Goal: Answer question/provide support: Share knowledge or assist other users

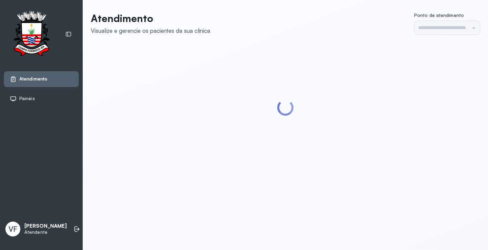
type input "*********"
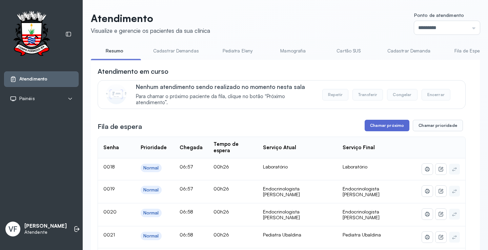
click at [382, 125] on button "Chamar próximo" at bounding box center [387, 126] width 45 height 12
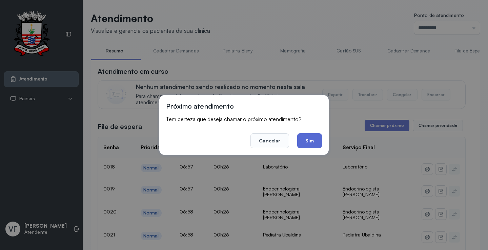
click at [306, 138] on button "Sim" at bounding box center [309, 140] width 25 height 15
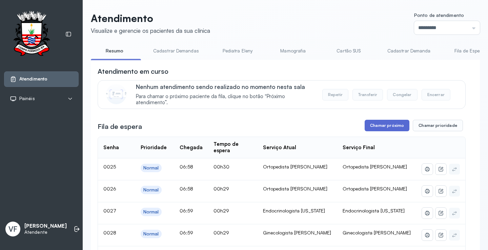
click at [382, 126] on button "Chamar próximo" at bounding box center [387, 126] width 45 height 12
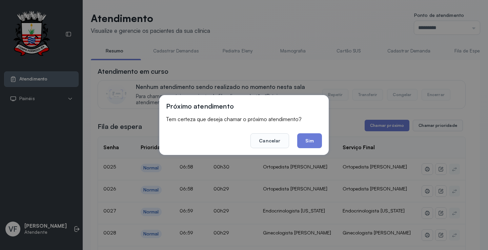
click at [310, 138] on button "Sim" at bounding box center [309, 140] width 25 height 15
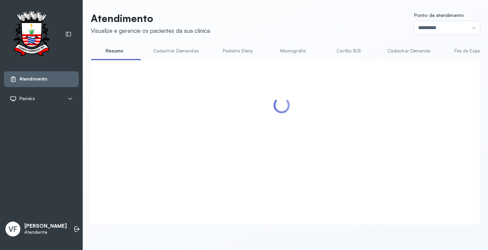
click at [337, 104] on div at bounding box center [282, 134] width 368 height 135
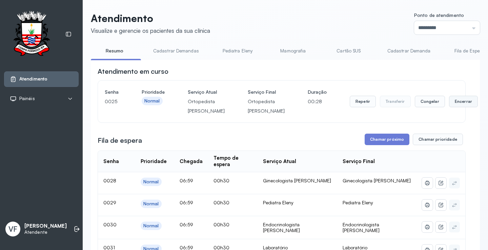
click at [449, 107] on button "Encerrar" at bounding box center [463, 102] width 29 height 12
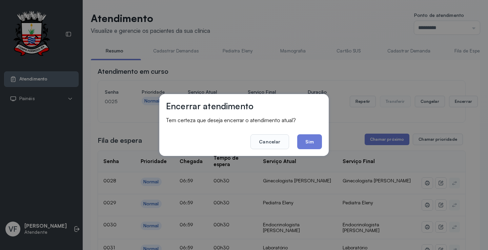
click at [309, 141] on button "Sim" at bounding box center [309, 141] width 25 height 15
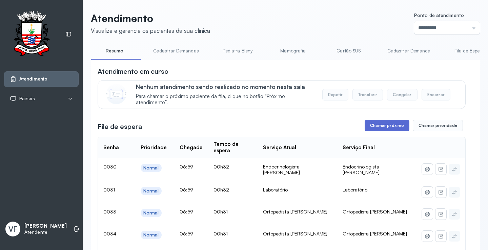
click at [377, 125] on button "Chamar próximo" at bounding box center [387, 126] width 45 height 12
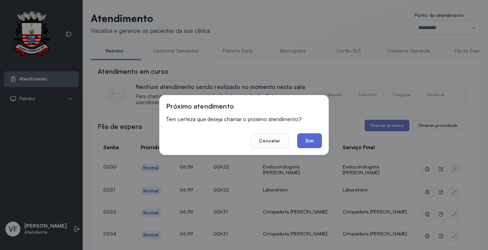
click at [311, 142] on button "Sim" at bounding box center [309, 140] width 25 height 15
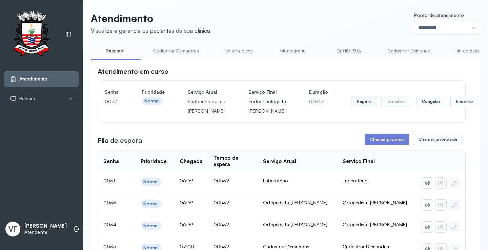
click at [352, 101] on button "Repetir" at bounding box center [364, 102] width 26 height 12
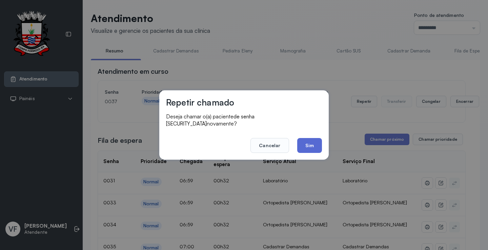
click at [311, 141] on button "Sim" at bounding box center [309, 145] width 25 height 15
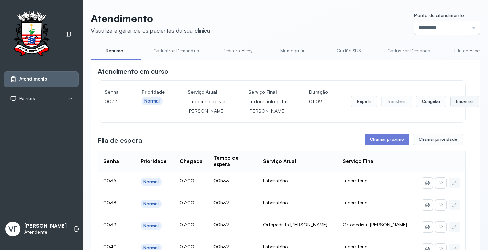
click at [457, 101] on button "Encerrar" at bounding box center [464, 102] width 29 height 12
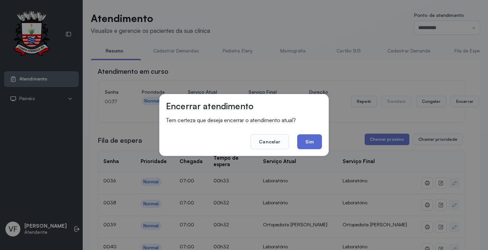
click at [313, 142] on button "Sim" at bounding box center [309, 141] width 25 height 15
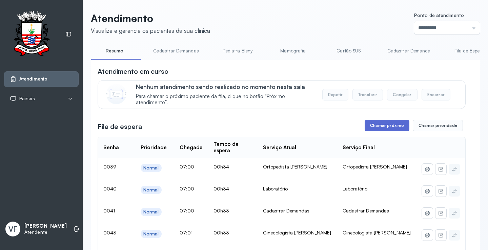
click at [387, 125] on button "Chamar próximo" at bounding box center [387, 126] width 45 height 12
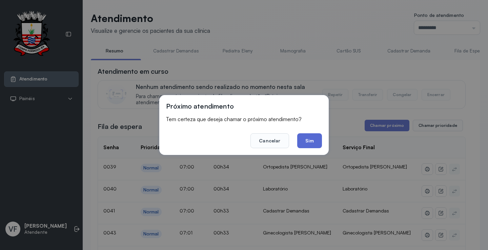
click at [310, 139] on button "Sim" at bounding box center [309, 140] width 25 height 15
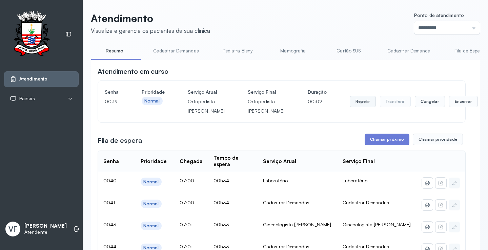
click at [350, 105] on button "Repetir" at bounding box center [363, 102] width 26 height 12
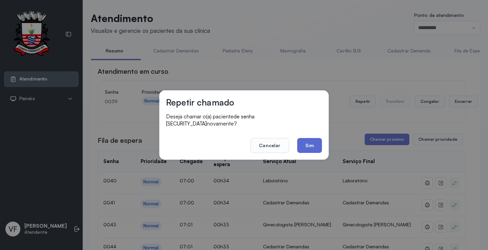
click at [310, 139] on button "Sim" at bounding box center [309, 145] width 25 height 15
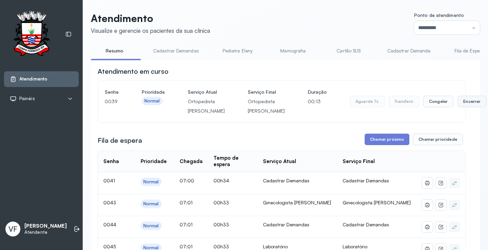
click at [457, 107] on button "Encerrar" at bounding box center [471, 102] width 29 height 12
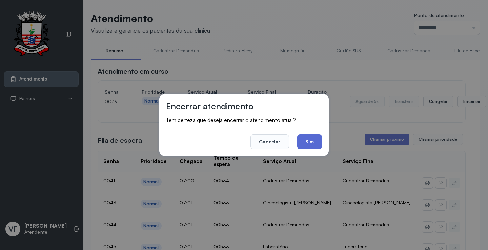
click at [305, 140] on button "Sim" at bounding box center [309, 141] width 25 height 15
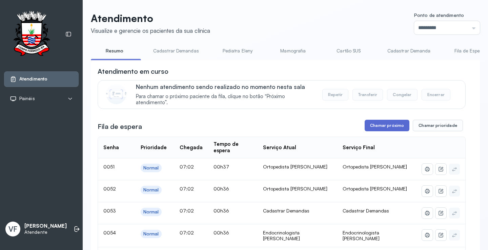
click at [385, 127] on button "Chamar próximo" at bounding box center [387, 126] width 45 height 12
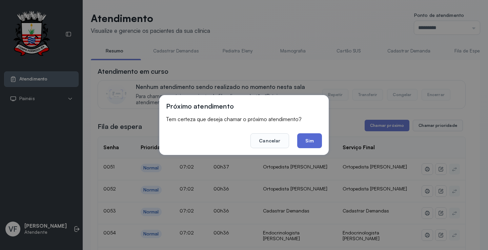
click at [311, 141] on button "Sim" at bounding box center [309, 140] width 25 height 15
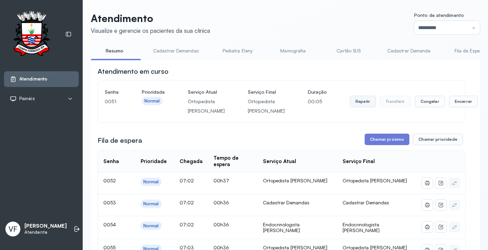
click at [350, 107] on button "Repetir" at bounding box center [363, 102] width 26 height 12
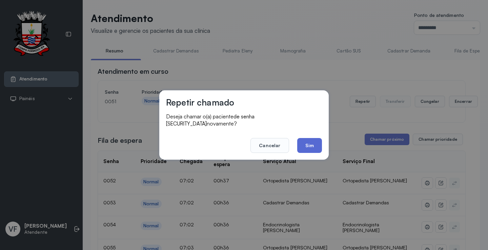
click at [314, 143] on button "Sim" at bounding box center [309, 145] width 25 height 15
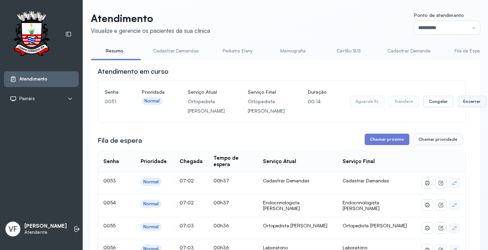
click at [457, 106] on button "Encerrar" at bounding box center [471, 102] width 29 height 12
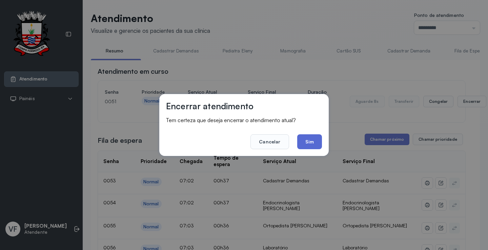
click at [315, 137] on button "Sim" at bounding box center [309, 141] width 25 height 15
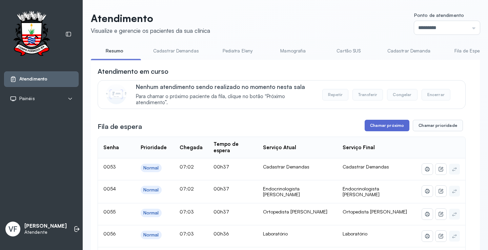
click at [384, 125] on button "Chamar próximo" at bounding box center [387, 126] width 45 height 12
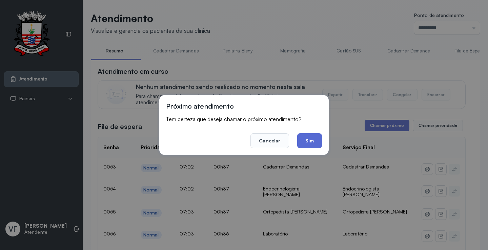
click at [307, 138] on button "Sim" at bounding box center [309, 140] width 25 height 15
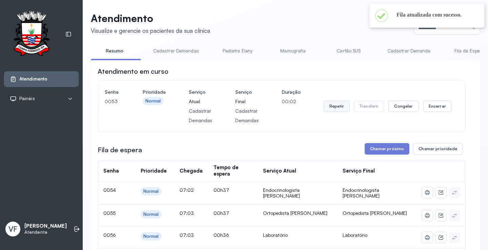
click at [334, 107] on button "Repetir" at bounding box center [337, 107] width 26 height 12
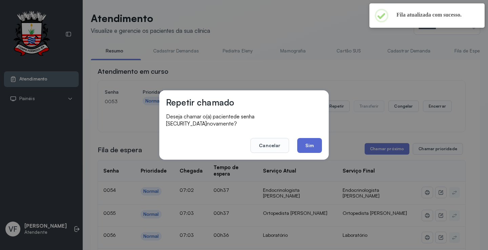
click at [312, 138] on button "Sim" at bounding box center [309, 145] width 25 height 15
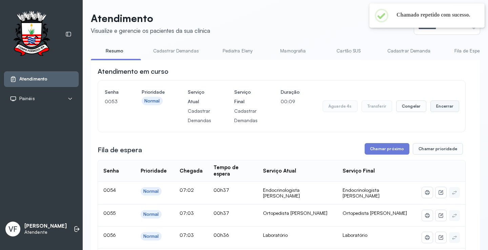
click at [437, 103] on button "Encerrar" at bounding box center [444, 107] width 29 height 12
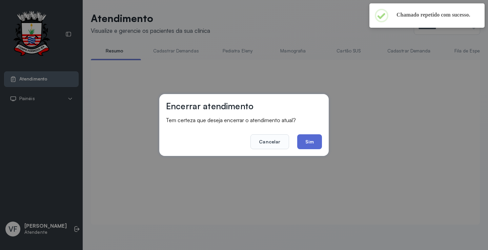
click at [307, 140] on button "Sim" at bounding box center [309, 141] width 25 height 15
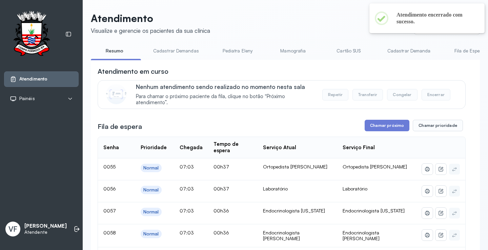
click at [434, 105] on div "Nenhum atendimento sendo realizado no momento nesta sala Para chamar o próximo …" at bounding box center [296, 94] width 321 height 23
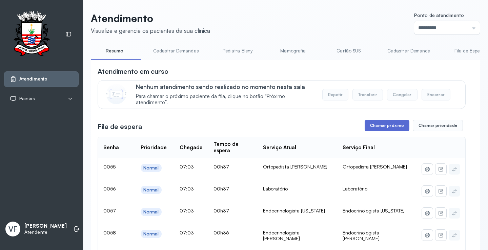
click at [379, 128] on button "Chamar próximo" at bounding box center [387, 126] width 45 height 12
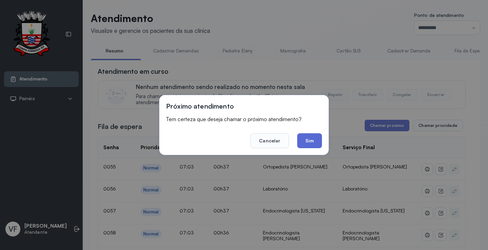
click at [308, 137] on button "Sim" at bounding box center [309, 140] width 25 height 15
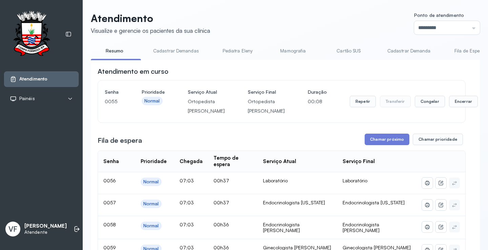
click at [350, 101] on div "Repetir Transferir Congelar Encerrar" at bounding box center [414, 101] width 128 height 28
click at [350, 106] on button "Repetir" at bounding box center [363, 102] width 26 height 12
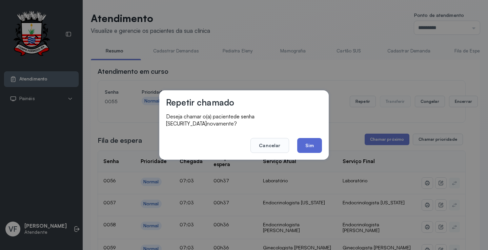
click at [309, 144] on button "Sim" at bounding box center [309, 145] width 25 height 15
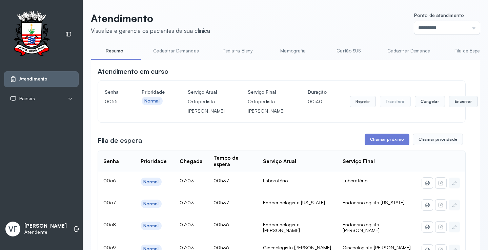
click at [449, 106] on button "Encerrar" at bounding box center [463, 102] width 29 height 12
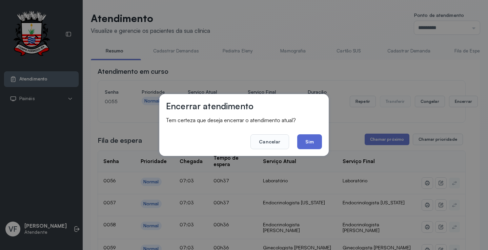
click at [306, 139] on button "Sim" at bounding box center [309, 141] width 25 height 15
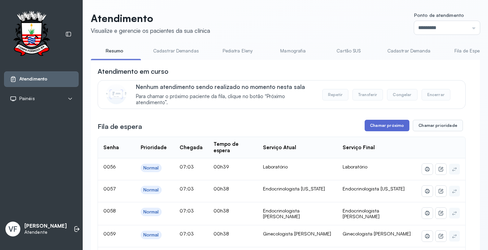
click at [383, 125] on button "Chamar próximo" at bounding box center [387, 126] width 45 height 12
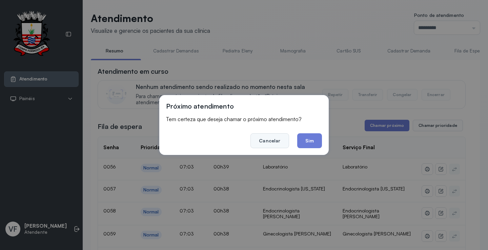
click at [260, 139] on button "Cancelar" at bounding box center [269, 140] width 38 height 15
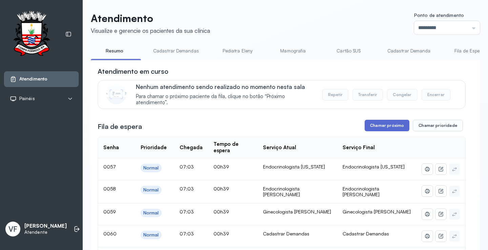
click at [384, 125] on button "Chamar próximo" at bounding box center [387, 126] width 45 height 12
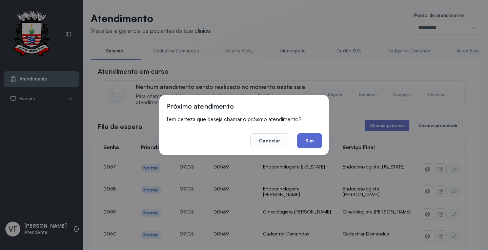
click at [311, 140] on button "Sim" at bounding box center [309, 140] width 25 height 15
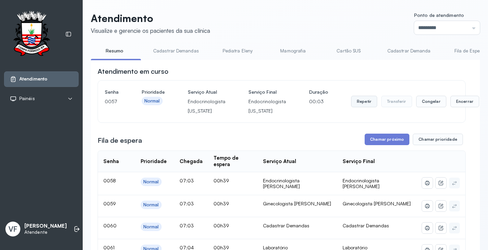
click at [355, 102] on button "Repetir" at bounding box center [364, 102] width 26 height 12
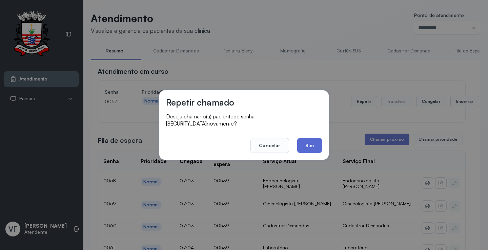
click at [314, 138] on button "Sim" at bounding box center [309, 145] width 25 height 15
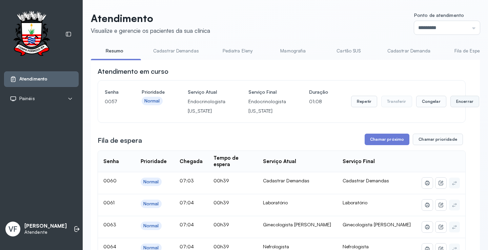
click at [450, 102] on button "Encerrar" at bounding box center [464, 102] width 29 height 12
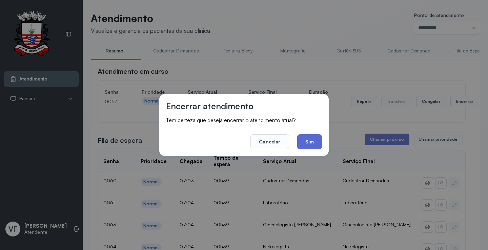
click at [306, 142] on button "Sim" at bounding box center [309, 141] width 25 height 15
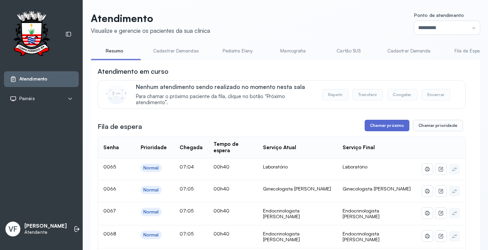
click at [381, 124] on button "Chamar próximo" at bounding box center [387, 126] width 45 height 12
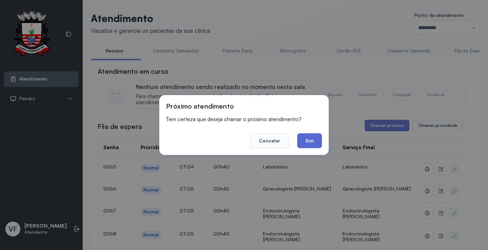
click at [309, 143] on button "Sim" at bounding box center [309, 140] width 25 height 15
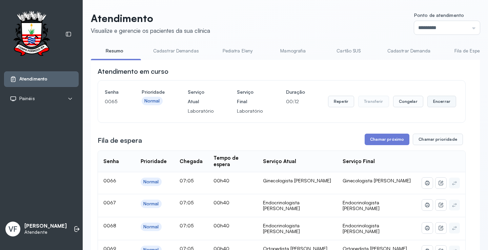
click at [434, 102] on button "Encerrar" at bounding box center [441, 102] width 29 height 12
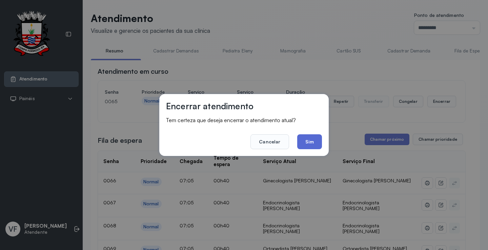
click at [310, 140] on button "Sim" at bounding box center [309, 141] width 25 height 15
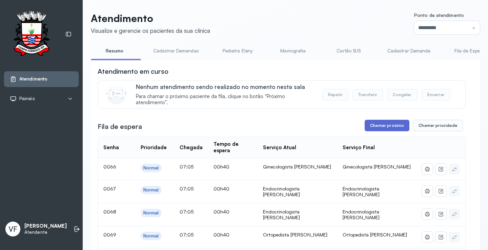
click at [384, 126] on button "Chamar próximo" at bounding box center [387, 126] width 45 height 12
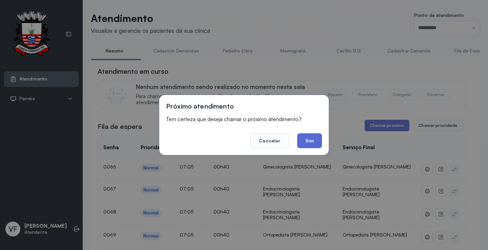
click at [304, 143] on button "Sim" at bounding box center [309, 140] width 25 height 15
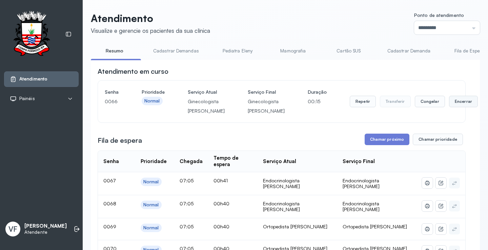
click at [449, 106] on button "Encerrar" at bounding box center [463, 102] width 29 height 12
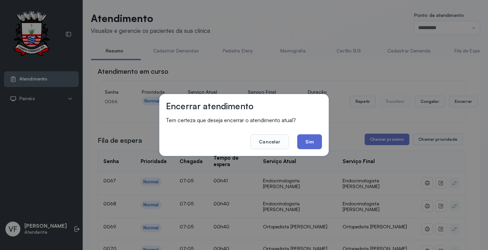
click at [307, 138] on button "Sim" at bounding box center [309, 141] width 25 height 15
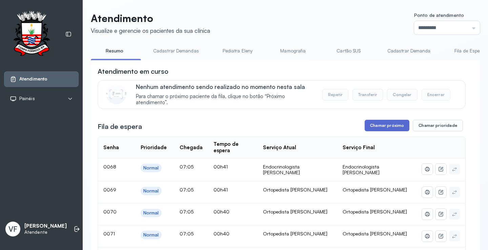
click at [387, 125] on button "Chamar próximo" at bounding box center [387, 126] width 45 height 12
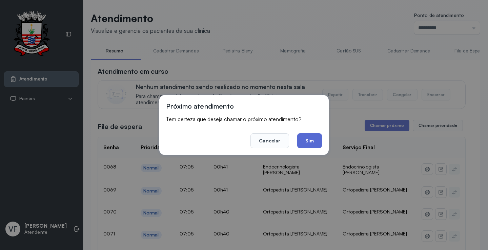
click at [305, 135] on button "Sim" at bounding box center [309, 140] width 25 height 15
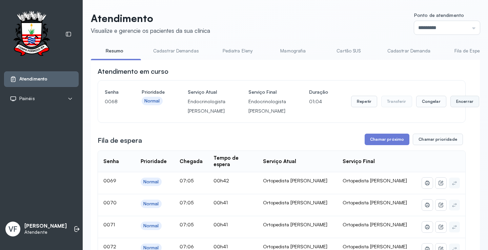
click at [453, 100] on button "Encerrar" at bounding box center [464, 102] width 29 height 12
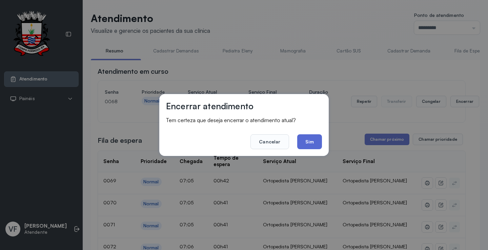
click at [310, 139] on button "Sim" at bounding box center [309, 141] width 25 height 15
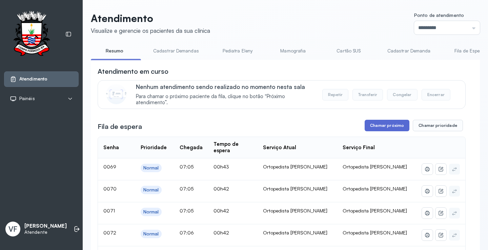
click at [379, 129] on button "Chamar próximo" at bounding box center [387, 126] width 45 height 12
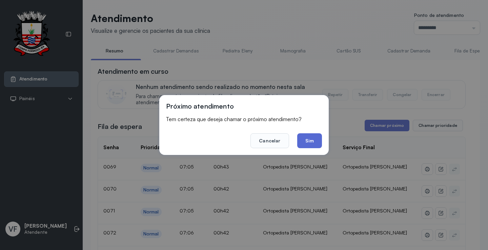
click at [313, 139] on button "Sim" at bounding box center [309, 140] width 25 height 15
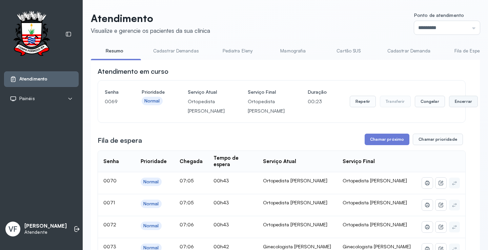
click at [449, 106] on button "Encerrar" at bounding box center [463, 102] width 29 height 12
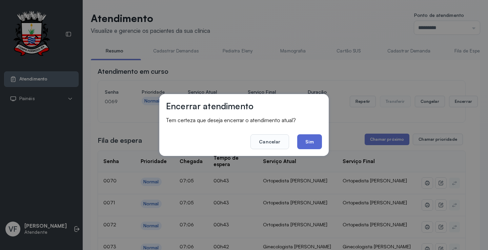
click at [308, 141] on button "Sim" at bounding box center [309, 141] width 25 height 15
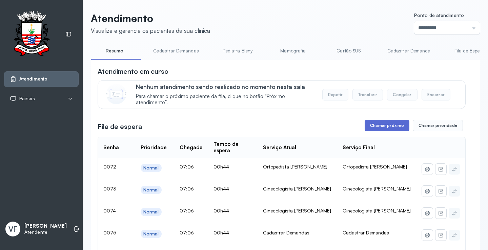
click at [380, 126] on button "Chamar próximo" at bounding box center [387, 126] width 45 height 12
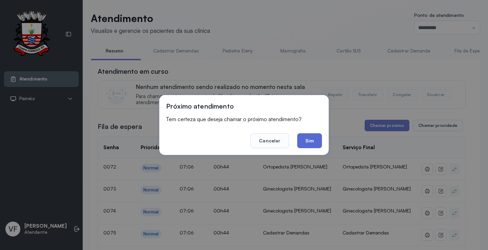
click at [311, 140] on button "Sim" at bounding box center [309, 140] width 25 height 15
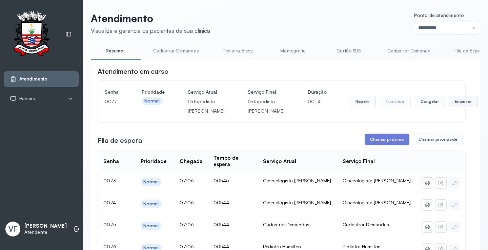
click at [449, 107] on button "Encerrar" at bounding box center [463, 102] width 29 height 12
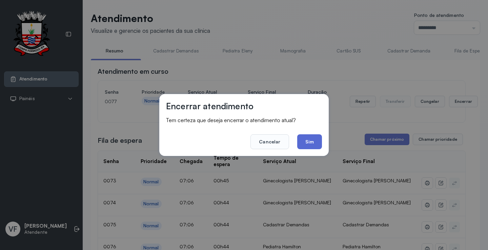
click at [313, 142] on button "Sim" at bounding box center [309, 141] width 25 height 15
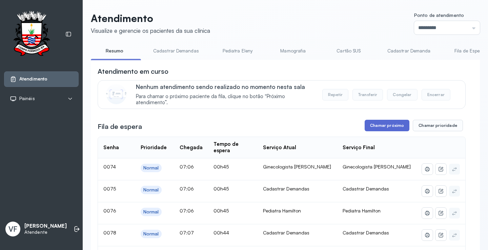
click at [385, 128] on button "Chamar próximo" at bounding box center [387, 126] width 45 height 12
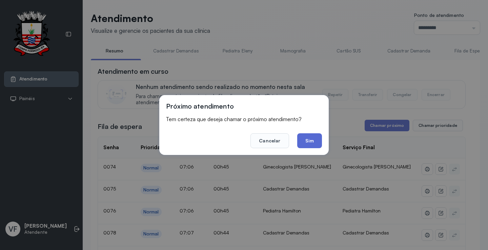
click at [309, 139] on button "Sim" at bounding box center [309, 140] width 25 height 15
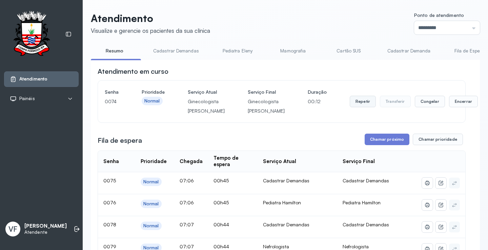
click at [350, 107] on button "Repetir" at bounding box center [363, 102] width 26 height 12
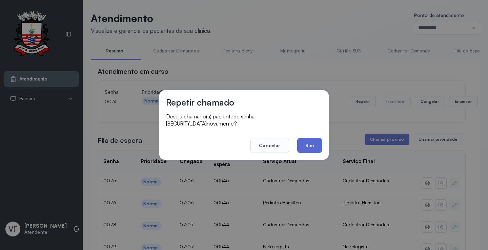
click at [306, 141] on button "Sim" at bounding box center [309, 145] width 25 height 15
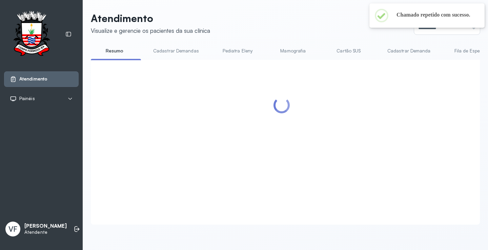
click at [451, 105] on div at bounding box center [282, 134] width 368 height 135
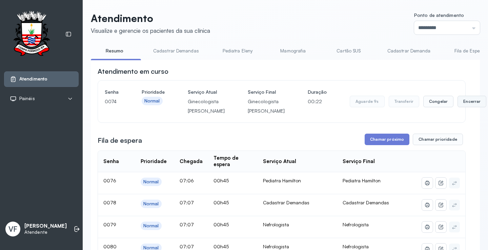
click at [457, 106] on button "Encerrar" at bounding box center [471, 102] width 29 height 12
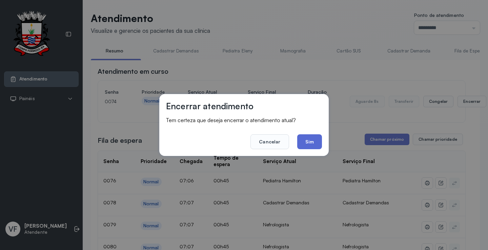
click at [313, 141] on button "Sim" at bounding box center [309, 141] width 25 height 15
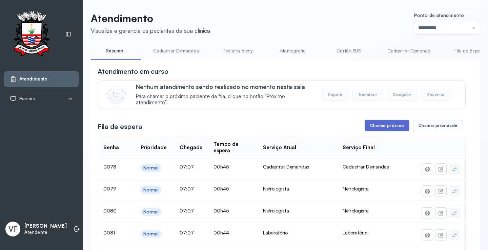
click at [383, 125] on button "Chamar próximo" at bounding box center [387, 126] width 45 height 12
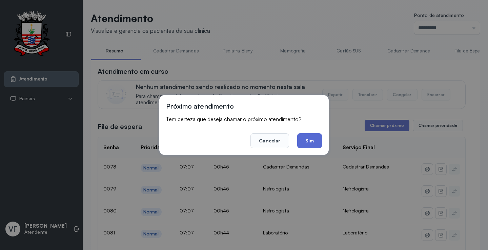
click at [311, 139] on button "Sim" at bounding box center [309, 140] width 25 height 15
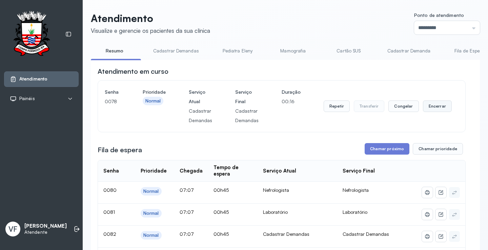
click at [434, 106] on button "Encerrar" at bounding box center [437, 107] width 29 height 12
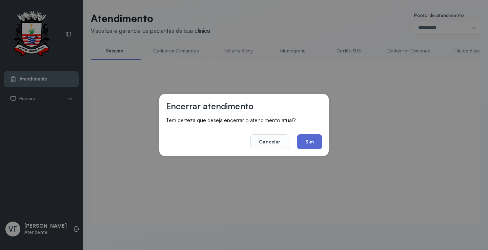
click at [307, 138] on button "Sim" at bounding box center [309, 141] width 25 height 15
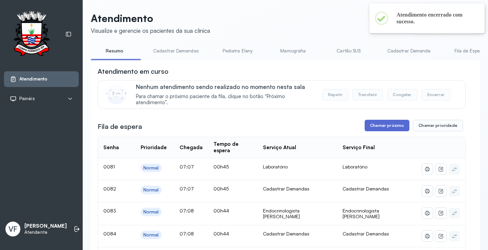
click at [383, 125] on button "Chamar próximo" at bounding box center [387, 126] width 45 height 12
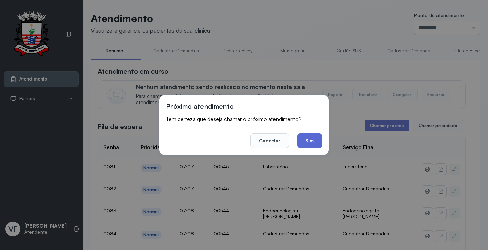
click at [311, 139] on button "Sim" at bounding box center [309, 140] width 25 height 15
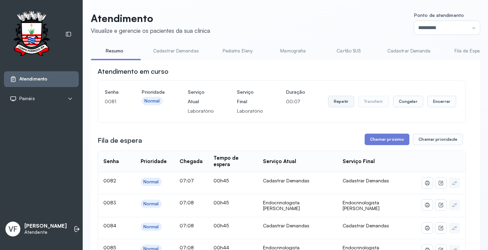
click at [334, 101] on button "Repetir" at bounding box center [341, 102] width 26 height 12
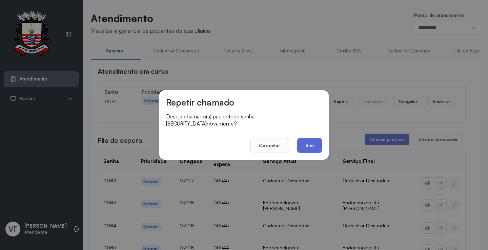
click at [313, 139] on button "Sim" at bounding box center [309, 145] width 25 height 15
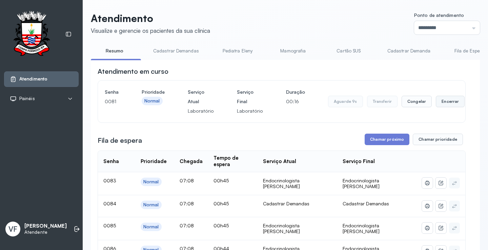
click at [441, 101] on button "Encerrar" at bounding box center [450, 102] width 29 height 12
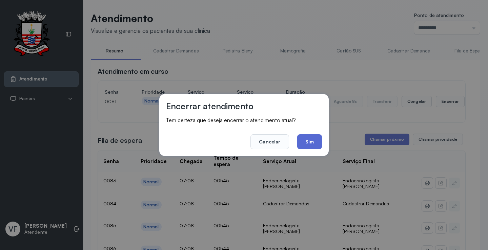
click at [313, 140] on button "Sim" at bounding box center [309, 141] width 25 height 15
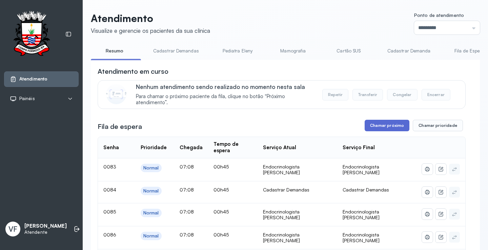
click at [381, 124] on button "Chamar próximo" at bounding box center [387, 126] width 45 height 12
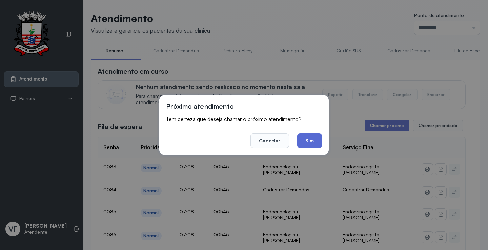
click at [310, 141] on button "Sim" at bounding box center [309, 140] width 25 height 15
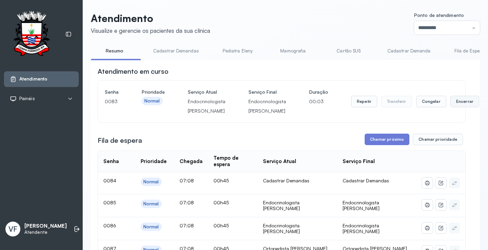
click at [458, 101] on button "Encerrar" at bounding box center [464, 102] width 29 height 12
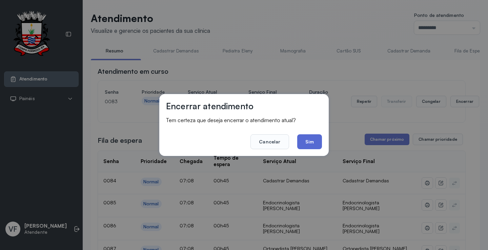
click at [309, 137] on button "Sim" at bounding box center [309, 141] width 25 height 15
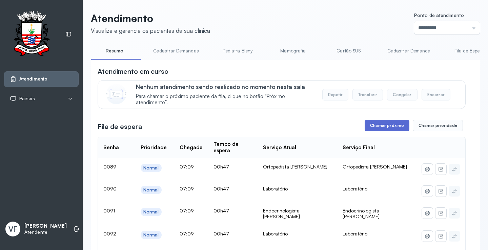
click at [390, 127] on button "Chamar próximo" at bounding box center [387, 126] width 45 height 12
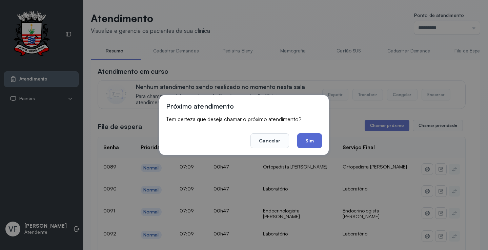
click at [314, 140] on button "Sim" at bounding box center [309, 140] width 25 height 15
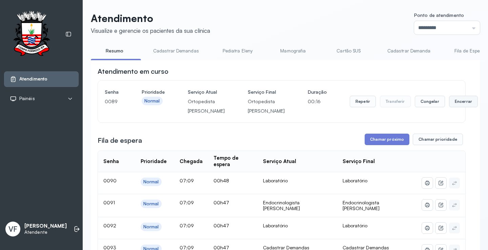
click at [449, 106] on button "Encerrar" at bounding box center [463, 102] width 29 height 12
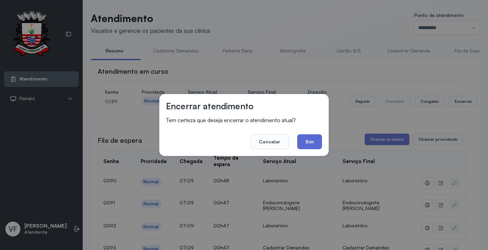
click at [309, 139] on button "Sim" at bounding box center [309, 141] width 25 height 15
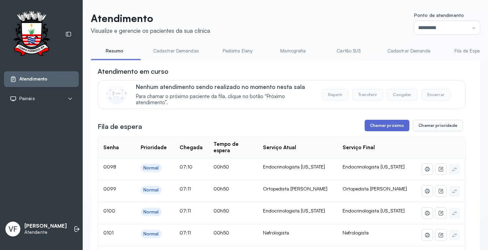
click at [382, 126] on button "Chamar próximo" at bounding box center [387, 126] width 45 height 12
click at [385, 125] on button "Chamar próximo" at bounding box center [387, 126] width 45 height 12
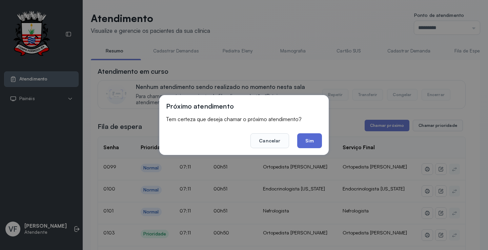
click at [305, 141] on button "Sim" at bounding box center [309, 140] width 25 height 15
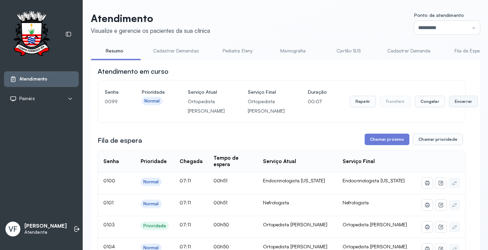
click at [449, 107] on button "Encerrar" at bounding box center [463, 102] width 29 height 12
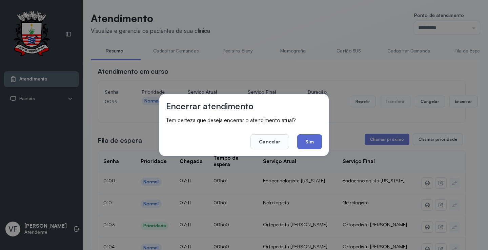
click at [312, 143] on button "Sim" at bounding box center [309, 141] width 25 height 15
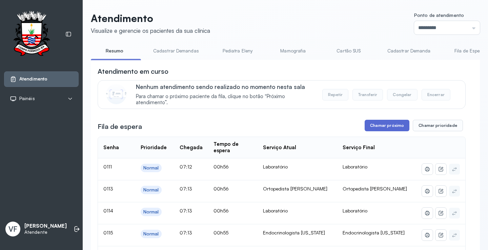
click at [379, 124] on button "Chamar próximo" at bounding box center [387, 126] width 45 height 12
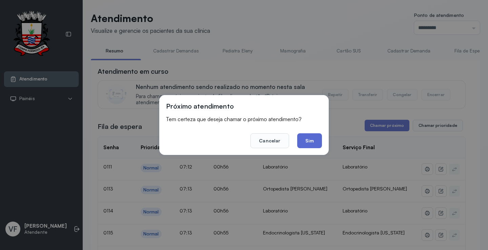
click at [312, 139] on button "Sim" at bounding box center [309, 140] width 25 height 15
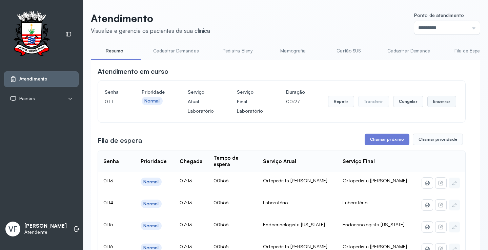
click at [429, 101] on button "Encerrar" at bounding box center [441, 102] width 29 height 12
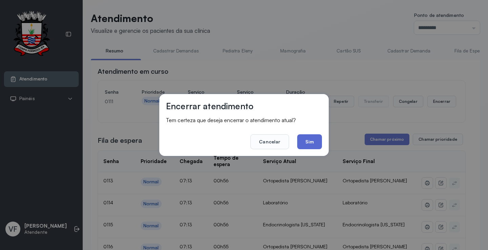
click at [313, 137] on button "Sim" at bounding box center [309, 141] width 25 height 15
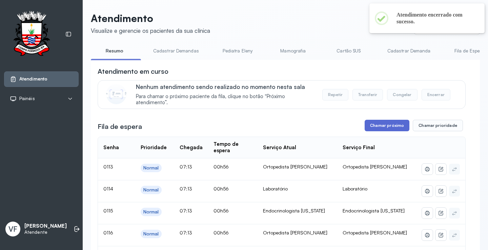
click at [382, 125] on button "Chamar próximo" at bounding box center [387, 126] width 45 height 12
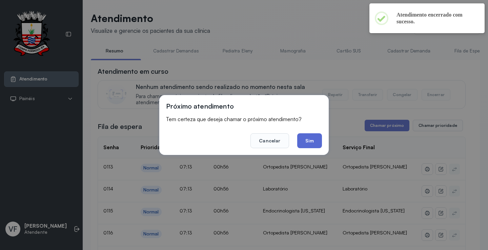
click at [306, 139] on button "Sim" at bounding box center [309, 140] width 25 height 15
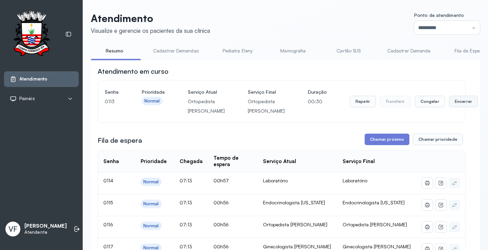
click at [449, 106] on button "Encerrar" at bounding box center [463, 102] width 29 height 12
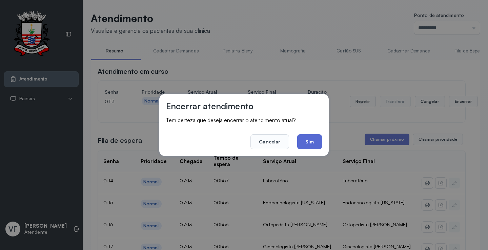
click at [311, 141] on button "Sim" at bounding box center [309, 141] width 25 height 15
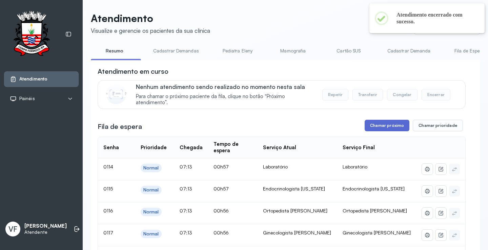
click at [385, 123] on button "Chamar próximo" at bounding box center [387, 126] width 45 height 12
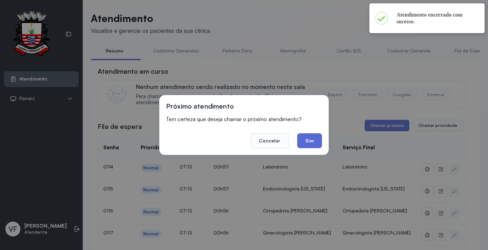
click at [309, 140] on button "Sim" at bounding box center [309, 140] width 25 height 15
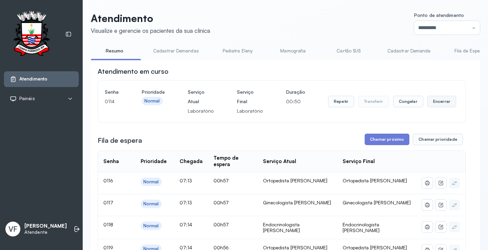
click at [432, 103] on button "Encerrar" at bounding box center [441, 102] width 29 height 12
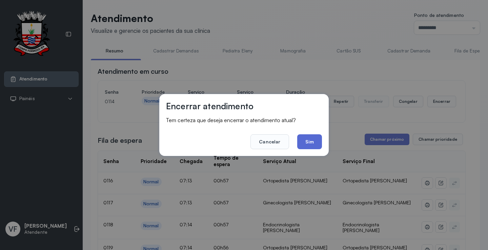
click at [309, 141] on button "Sim" at bounding box center [309, 141] width 25 height 15
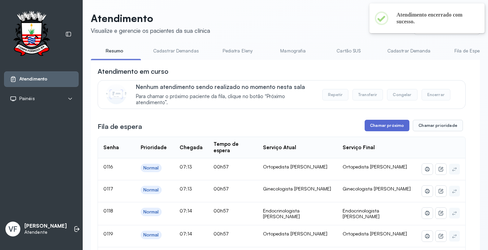
click at [389, 125] on button "Chamar próximo" at bounding box center [387, 126] width 45 height 12
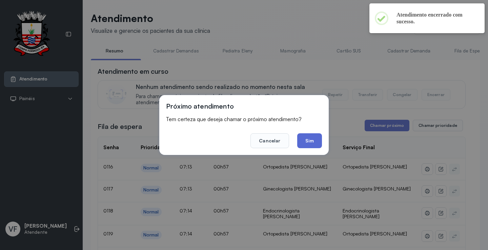
click at [312, 142] on button "Sim" at bounding box center [309, 140] width 25 height 15
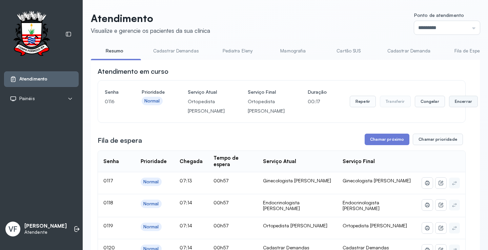
click at [449, 107] on button "Encerrar" at bounding box center [463, 102] width 29 height 12
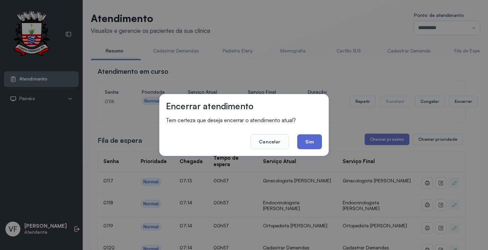
click at [311, 144] on button "Sim" at bounding box center [309, 141] width 25 height 15
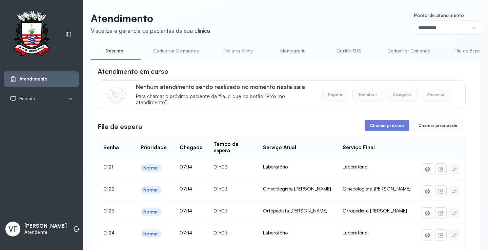
click at [386, 125] on button "Chamar próximo" at bounding box center [387, 126] width 45 height 12
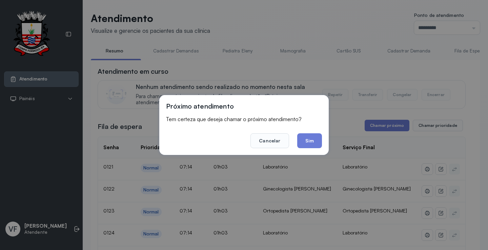
click at [296, 140] on footer "Cancelar Sim" at bounding box center [244, 136] width 156 height 24
click at [310, 142] on button "Sim" at bounding box center [309, 140] width 25 height 15
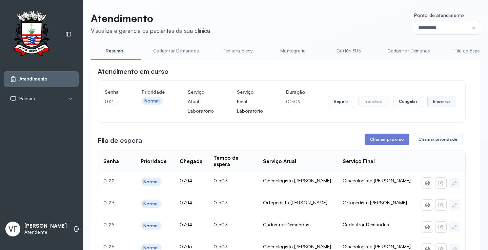
click at [430, 101] on button "Encerrar" at bounding box center [441, 102] width 29 height 12
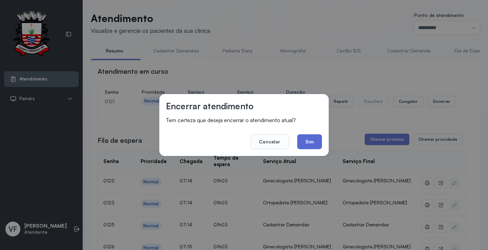
click at [310, 142] on button "Sim" at bounding box center [309, 141] width 25 height 15
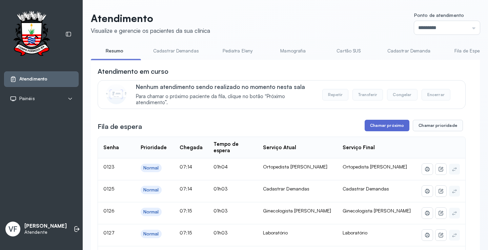
click at [377, 125] on button "Chamar próximo" at bounding box center [387, 126] width 45 height 12
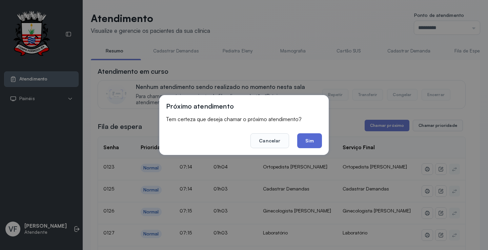
click at [305, 139] on button "Sim" at bounding box center [309, 140] width 25 height 15
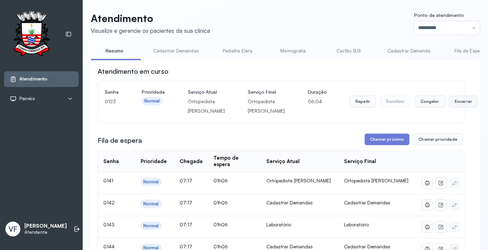
click at [449, 105] on button "Encerrar" at bounding box center [463, 102] width 29 height 12
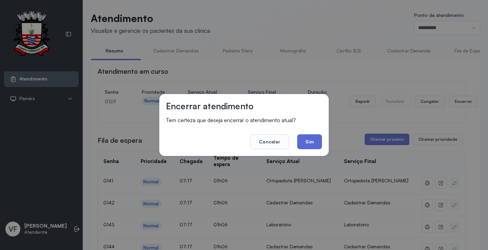
click at [307, 140] on button "Sim" at bounding box center [309, 141] width 25 height 15
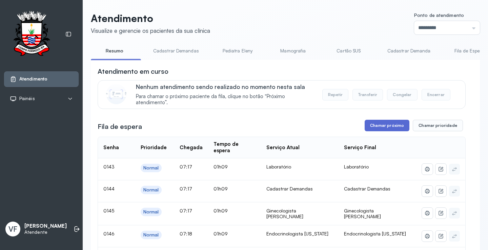
click at [391, 125] on button "Chamar próximo" at bounding box center [387, 126] width 45 height 12
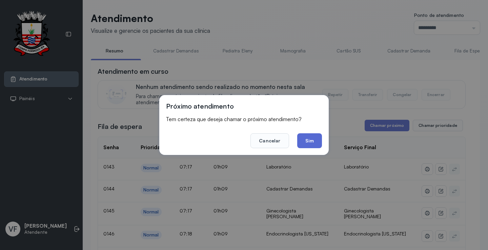
click at [311, 139] on button "Sim" at bounding box center [309, 140] width 25 height 15
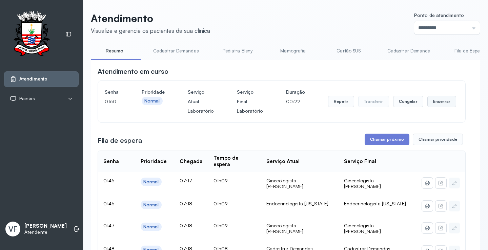
click at [436, 100] on button "Encerrar" at bounding box center [441, 102] width 29 height 12
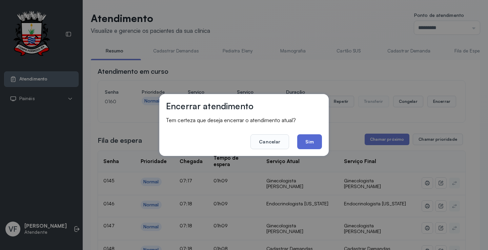
click at [310, 139] on button "Sim" at bounding box center [309, 141] width 25 height 15
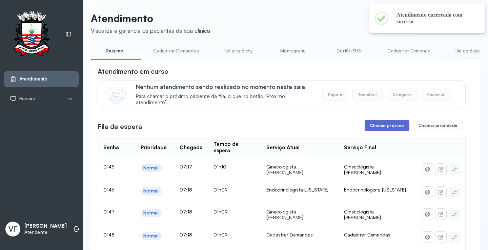
click at [386, 123] on button "Chamar próximo" at bounding box center [387, 126] width 45 height 12
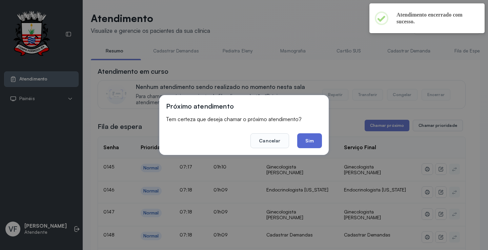
click at [316, 136] on button "Sim" at bounding box center [309, 140] width 25 height 15
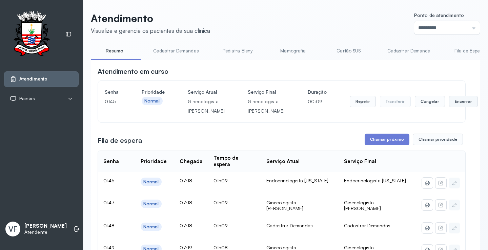
click at [449, 107] on button "Encerrar" at bounding box center [463, 102] width 29 height 12
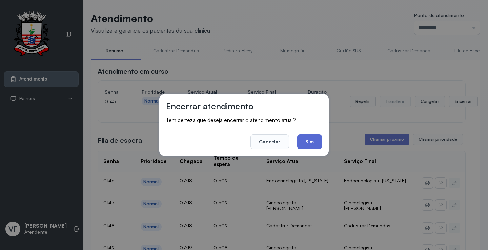
click at [307, 140] on button "Sim" at bounding box center [309, 141] width 25 height 15
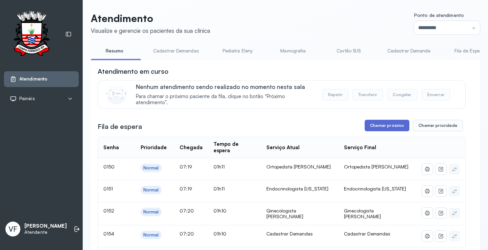
click at [377, 127] on button "Chamar próximo" at bounding box center [387, 126] width 45 height 12
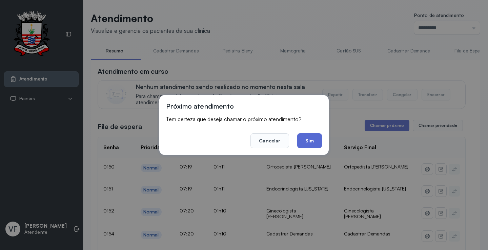
click at [308, 138] on button "Sim" at bounding box center [309, 140] width 25 height 15
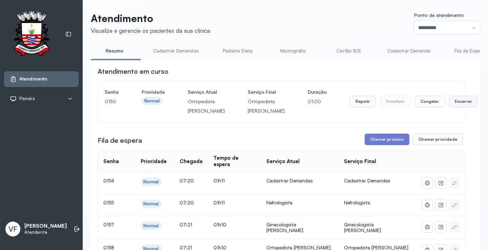
click at [449, 107] on button "Encerrar" at bounding box center [463, 102] width 29 height 12
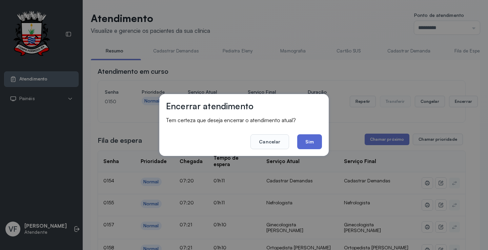
click at [310, 143] on button "Sim" at bounding box center [309, 141] width 25 height 15
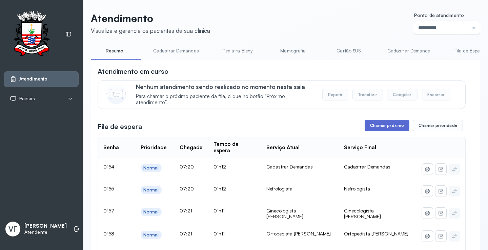
click at [383, 127] on button "Chamar próximo" at bounding box center [387, 126] width 45 height 12
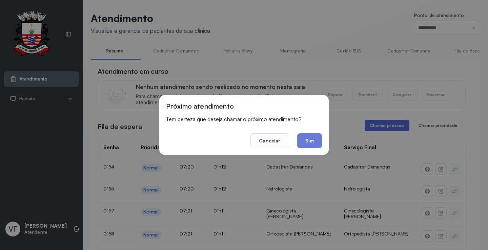
click at [384, 123] on div "Próximo atendimento Tem certeza que deseja chamar o próximo atendimento? Cancel…" at bounding box center [244, 125] width 488 height 250
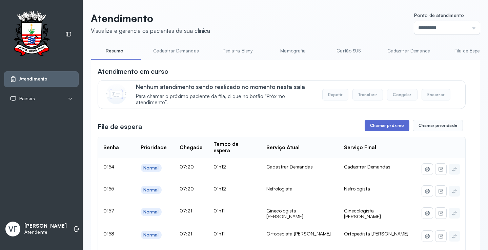
click at [380, 126] on button "Chamar próximo" at bounding box center [387, 126] width 45 height 12
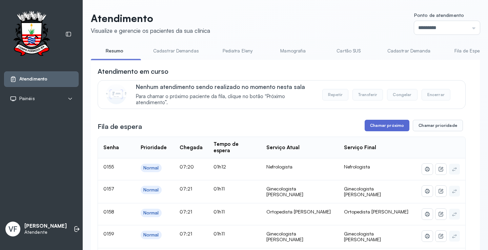
click at [378, 127] on button "Chamar próximo" at bounding box center [387, 126] width 45 height 12
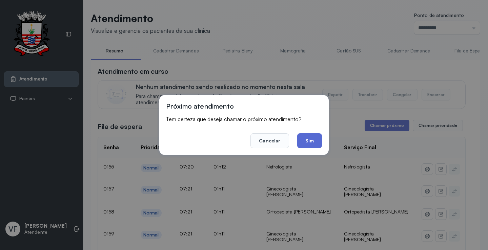
click at [314, 140] on button "Sim" at bounding box center [309, 140] width 25 height 15
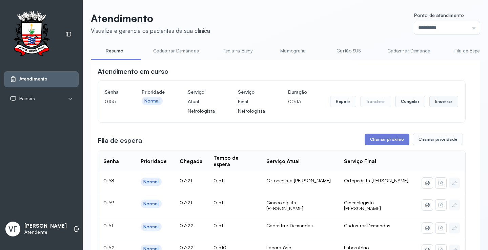
click at [432, 101] on button "Encerrar" at bounding box center [443, 102] width 29 height 12
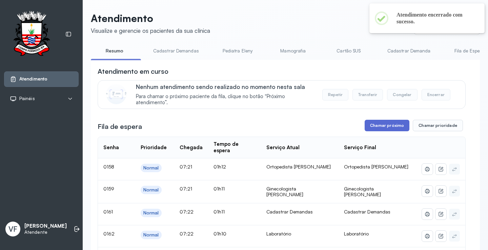
click at [384, 126] on button "Chamar próximo" at bounding box center [387, 126] width 45 height 12
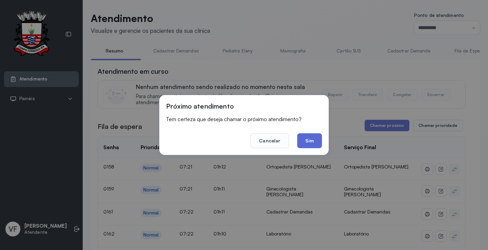
click at [305, 139] on button "Sim" at bounding box center [309, 140] width 25 height 15
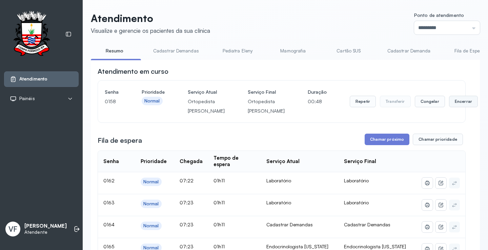
click at [449, 106] on button "Encerrar" at bounding box center [463, 102] width 29 height 12
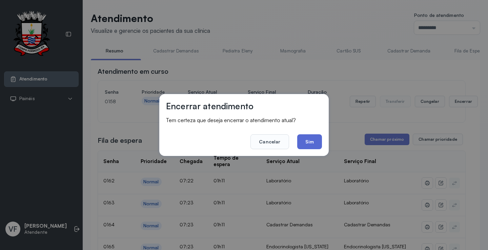
click at [312, 140] on button "Sim" at bounding box center [309, 141] width 25 height 15
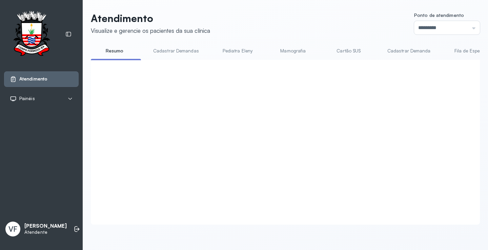
click button "Chamar próximo"
click button "Sim"
click button "Repetir"
click button "Sim"
click button "Encerrar"
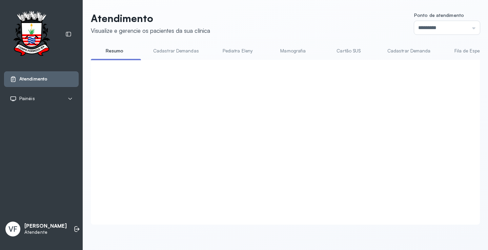
click button "Sim"
click button "Chamar próximo"
click div "Fila de espera Chamar próximo Chamar prioridade"
click button "Chamar próximo"
click button "Sim"
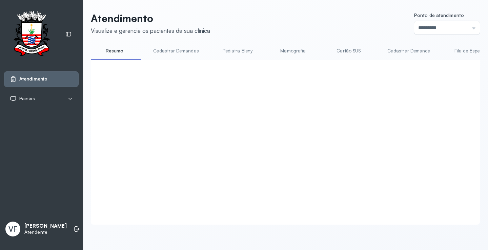
click button "Repetir"
click button "Sim"
click button "Chamar próximo"
click button "Sim"
click button "Congelar"
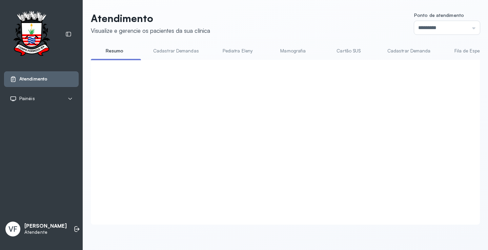
click button "Sim"
click button "Chamar próximo"
click button "Sim"
click button "Encerrar"
click button "Sim"
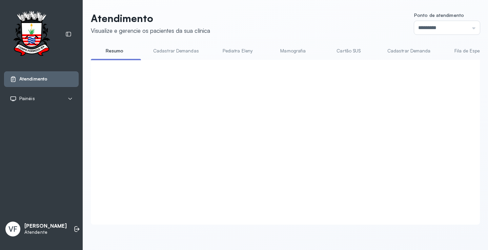
click button "Chamar próximo"
click button "Sim"
click button "Chamar próximo"
click button "Sim"
click button "Repetir"
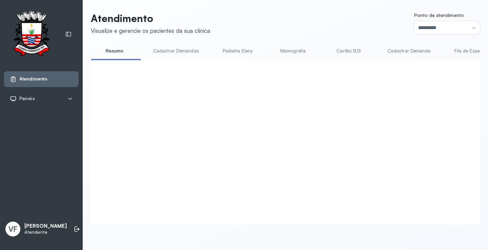
click button "Sim"
click button "Congelar"
click button "Sim"
click button "Chamar próximo"
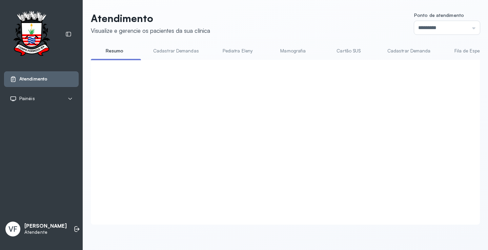
click button "Sim"
click at [435, 98] on div at bounding box center [282, 134] width 368 height 135
click button "Encerrar"
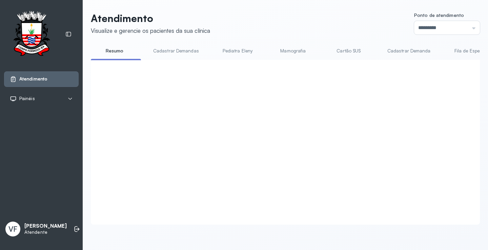
click button "Sim"
click button "Chamar próximo"
click button "Sim"
click button "Encerrar"
click button "Sim"
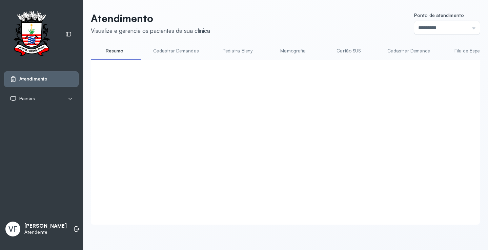
click at [380, 143] on div at bounding box center [282, 134] width 368 height 135
click button "Chamar próximo"
click button "Sim"
click button "Repetir"
click button "Sim"
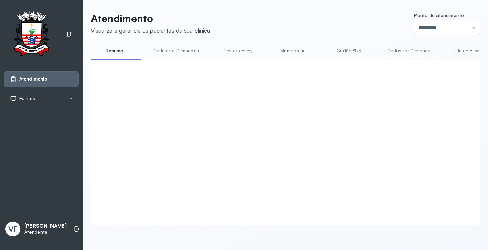
click button "Congelar"
click button "Sim"
click button "Chamar próximo"
click button "Sim"
click button "Repetir"
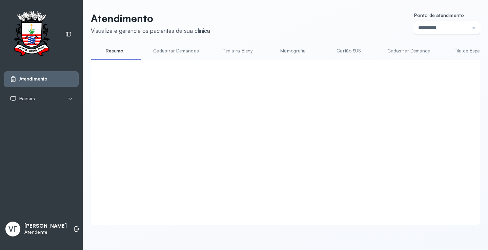
click button "Sim"
click button "Chamar próximo"
click button "Sim"
click button "Encerrar"
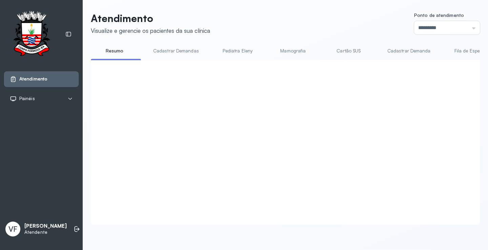
click button "Sim"
click button "Encerrar"
click button "Sim"
click button "Encerrar"
click button "Sim"
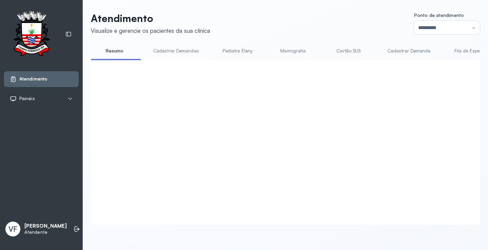
click button "Chamar próximo"
click button "Sim"
click button "Encerrar"
click button "Sim"
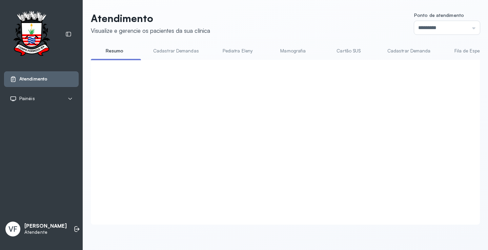
click button "Chamar próximo"
click button "Sim"
click button "Repetir"
click button "Sim"
click button "Encerrar"
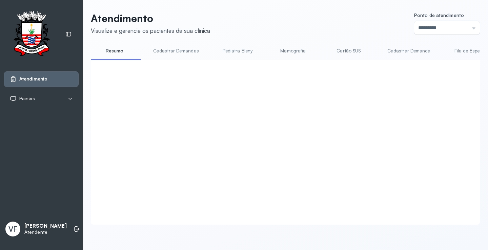
click button "Sim"
click button "Chamar próximo"
click button "Sim"
click button "Encerrar"
click button "Sim"
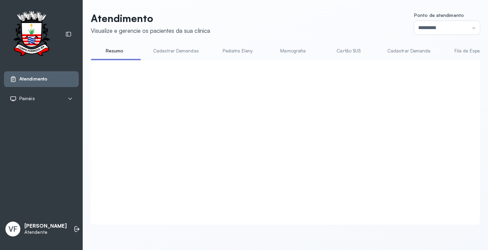
click button "Chamar prioridade"
drag, startPoint x: 310, startPoint y: 142, endPoint x: 316, endPoint y: 140, distance: 6.4
click button "Sim"
click button "Repetir"
click button "Sim"
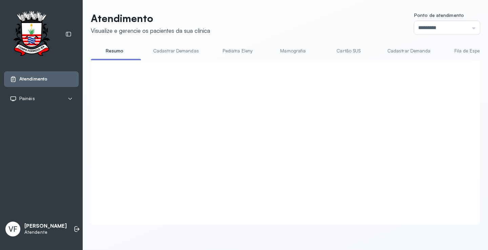
click button "Encerrar"
click button "Sim"
click button "Chamar próximo"
click button "Sim"
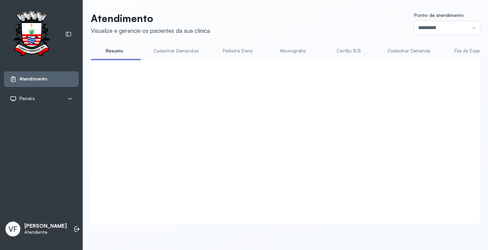
scroll to position [0, 0]
click button "Encerrar"
click button "Sim"
click at [169, 51] on link "Cadastrar Demandas" at bounding box center [175, 50] width 59 height 11
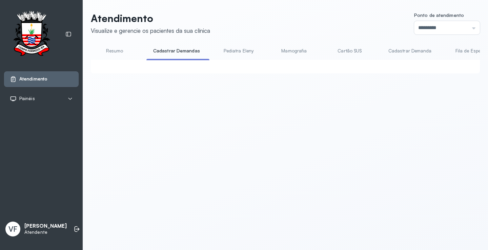
click at [112, 50] on link "Resumo" at bounding box center [114, 50] width 47 height 11
click button "Chamar próximo"
click button "Sim"
click button "Encerrar"
click button "Sim"
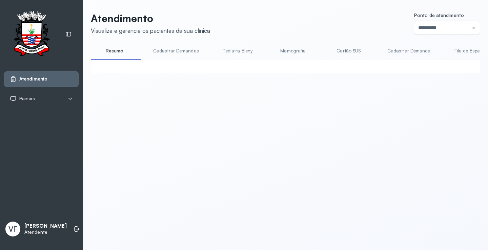
click button "×"
click button "Encerrar"
click button "Sim"
click button "×"
click button "Chamar próximo"
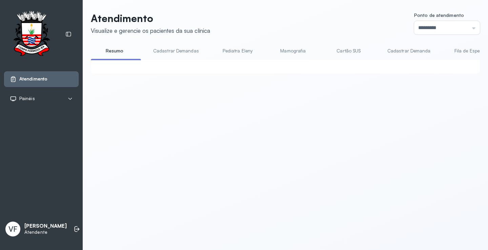
click button "Sim"
click button "Encerrar"
click button "Sim"
click button "Chamar próximo"
click button "Sim"
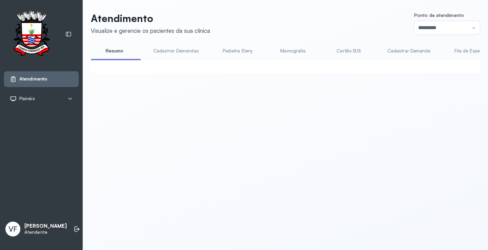
click button "Encerrar"
click button "Sim"
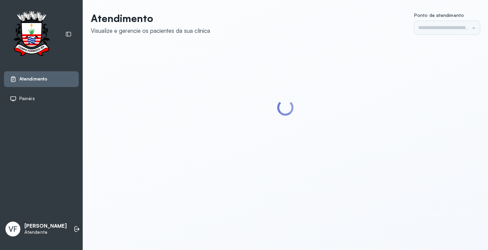
type input "*********"
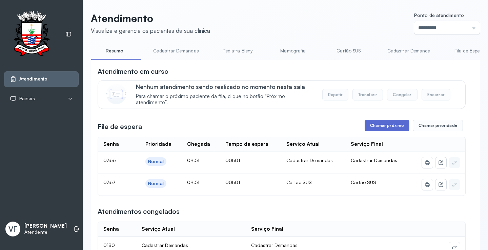
click at [381, 124] on button "Chamar próximo" at bounding box center [387, 126] width 45 height 12
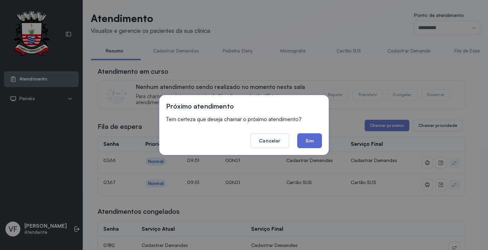
click at [309, 141] on button "Sim" at bounding box center [309, 140] width 25 height 15
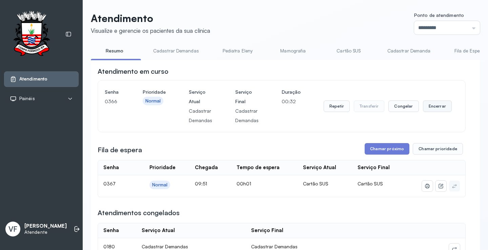
click at [435, 106] on button "Encerrar" at bounding box center [437, 107] width 29 height 12
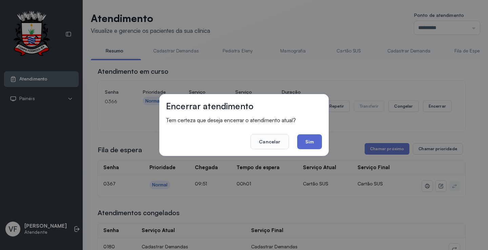
click at [312, 142] on button "Sim" at bounding box center [309, 141] width 25 height 15
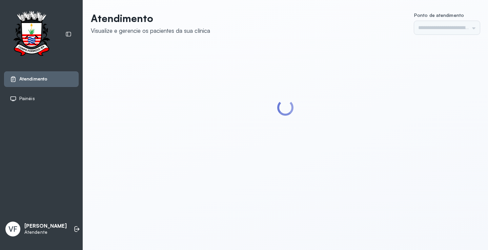
type input "*********"
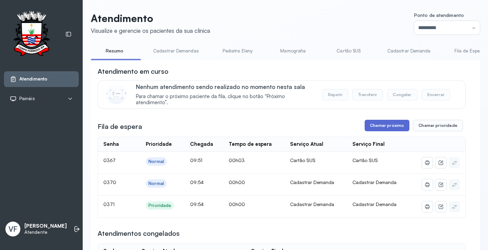
click at [380, 124] on button "Chamar próximo" at bounding box center [387, 126] width 45 height 12
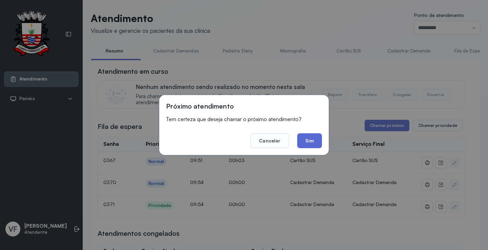
click at [308, 137] on button "Sim" at bounding box center [309, 140] width 25 height 15
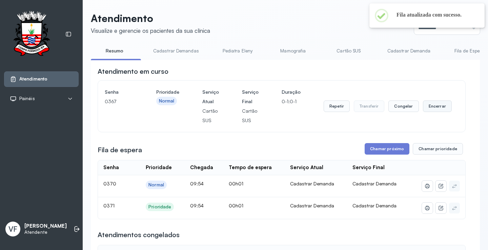
click at [431, 105] on button "Encerrar" at bounding box center [437, 107] width 29 height 12
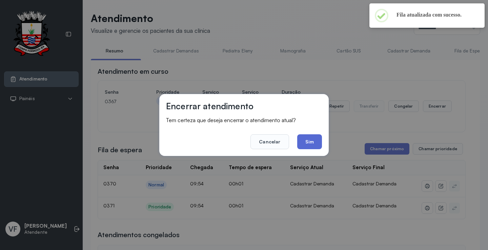
click at [311, 142] on button "Sim" at bounding box center [309, 141] width 25 height 15
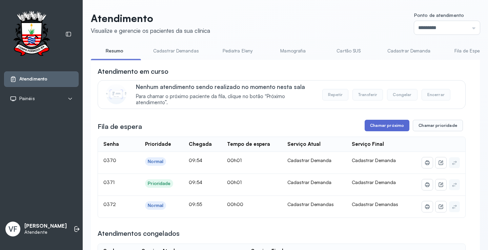
click at [383, 126] on button "Chamar próximo" at bounding box center [387, 126] width 45 height 12
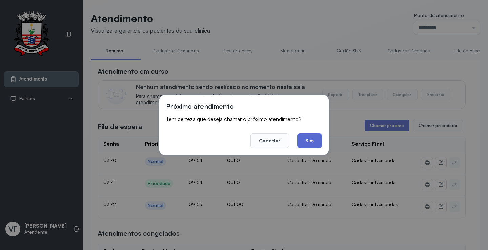
click at [309, 137] on button "Sim" at bounding box center [309, 140] width 25 height 15
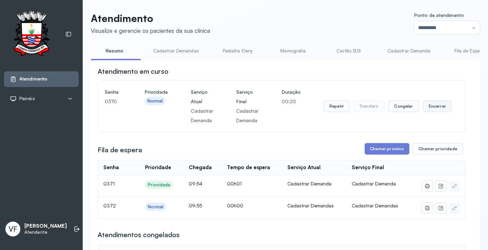
click at [434, 107] on button "Encerrar" at bounding box center [437, 107] width 29 height 12
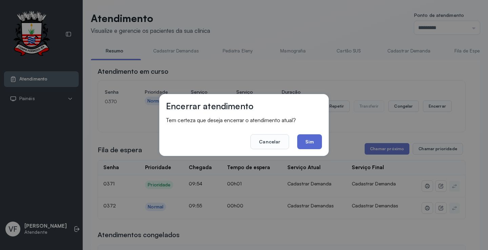
click at [310, 140] on button "Sim" at bounding box center [309, 141] width 25 height 15
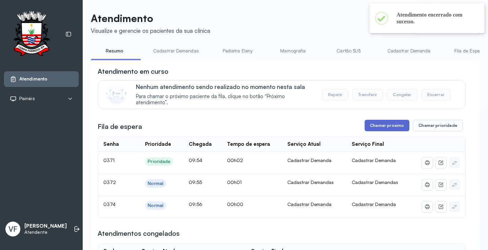
click at [382, 127] on button "Chamar próximo" at bounding box center [387, 126] width 45 height 12
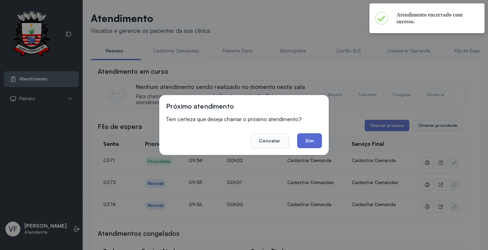
click at [315, 140] on button "Sim" at bounding box center [309, 140] width 25 height 15
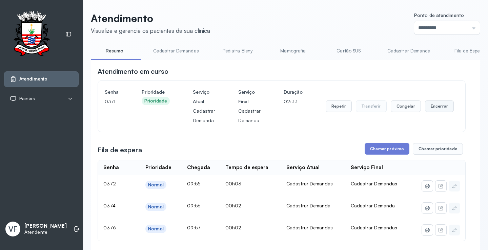
click at [431, 104] on button "Encerrar" at bounding box center [439, 107] width 29 height 12
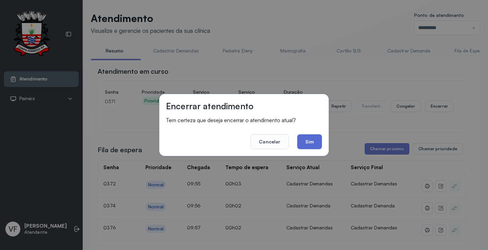
click at [308, 141] on button "Sim" at bounding box center [309, 141] width 25 height 15
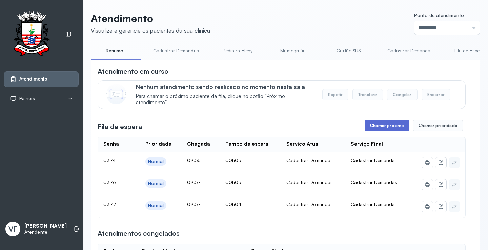
click at [389, 126] on button "Chamar próximo" at bounding box center [387, 126] width 45 height 12
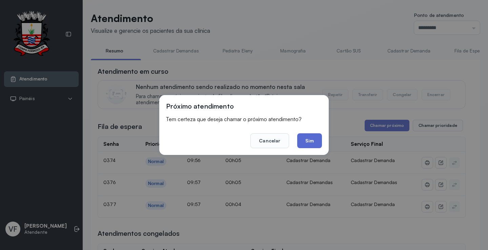
click at [313, 139] on button "Sim" at bounding box center [309, 140] width 25 height 15
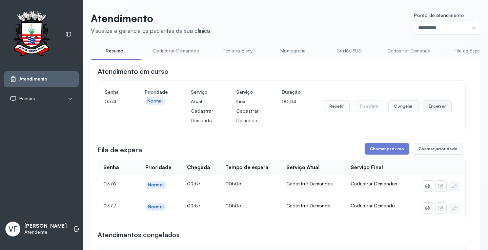
click at [433, 104] on button "Encerrar" at bounding box center [437, 107] width 29 height 12
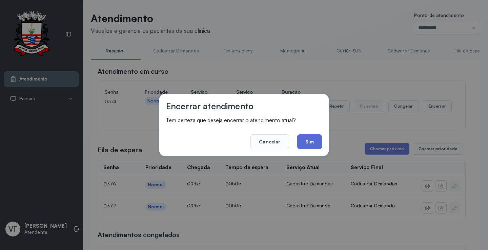
click at [305, 139] on button "Sim" at bounding box center [309, 141] width 25 height 15
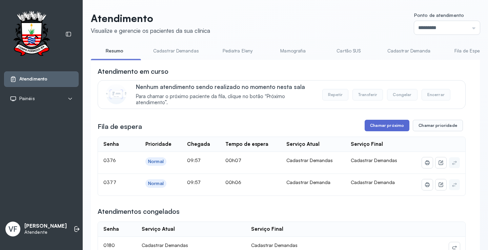
click at [389, 126] on button "Chamar próximo" at bounding box center [387, 126] width 45 height 12
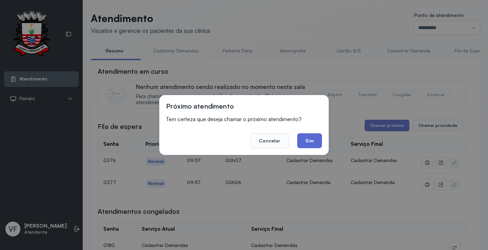
click at [310, 141] on button "Sim" at bounding box center [309, 140] width 25 height 15
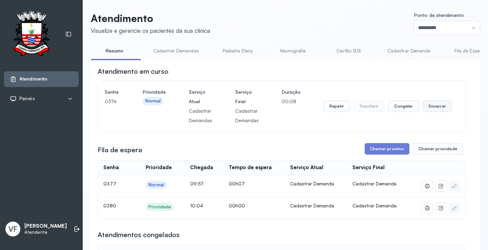
click at [436, 107] on button "Encerrar" at bounding box center [437, 107] width 29 height 12
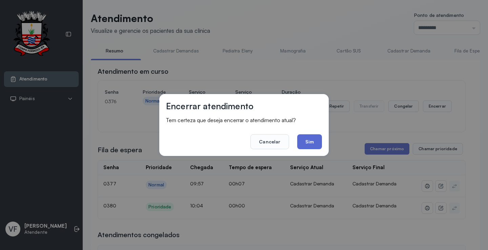
click at [313, 139] on button "Sim" at bounding box center [309, 141] width 25 height 15
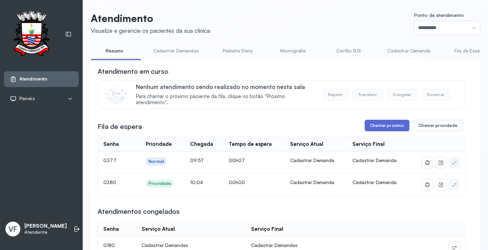
click at [381, 128] on button "Chamar próximo" at bounding box center [387, 126] width 45 height 12
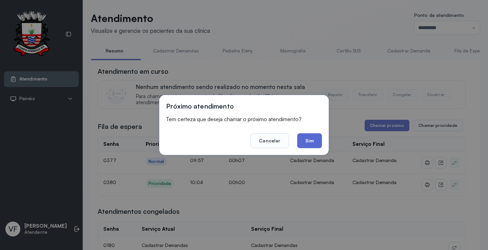
click at [312, 139] on button "Sim" at bounding box center [309, 140] width 25 height 15
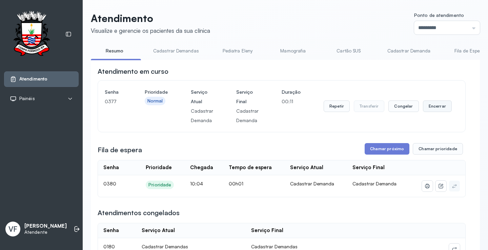
click at [431, 107] on button "Encerrar" at bounding box center [437, 107] width 29 height 12
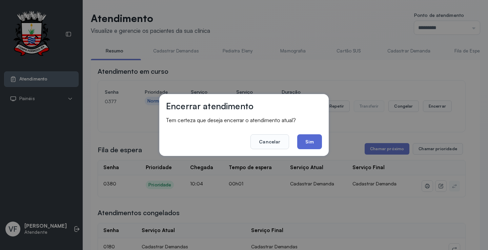
click at [313, 140] on button "Sim" at bounding box center [309, 141] width 25 height 15
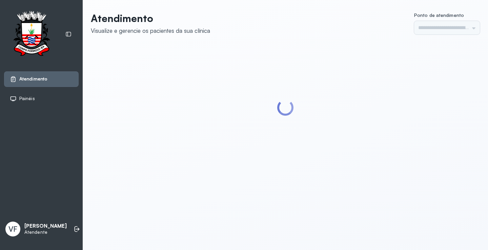
type input "*********"
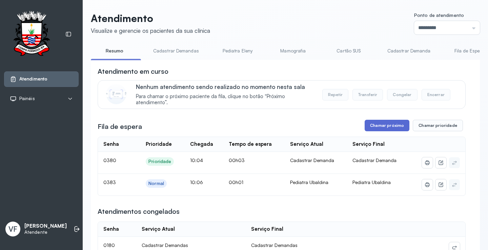
click at [383, 124] on button "Chamar próximo" at bounding box center [387, 126] width 45 height 12
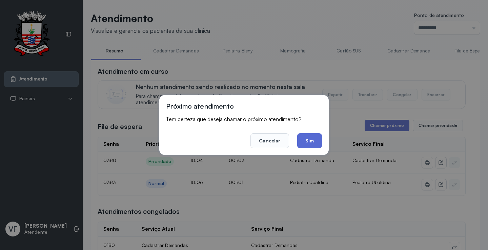
click at [307, 139] on button "Sim" at bounding box center [309, 140] width 25 height 15
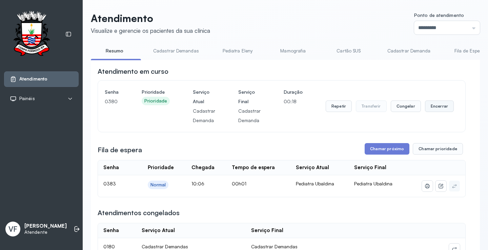
click at [433, 106] on button "Encerrar" at bounding box center [439, 107] width 29 height 12
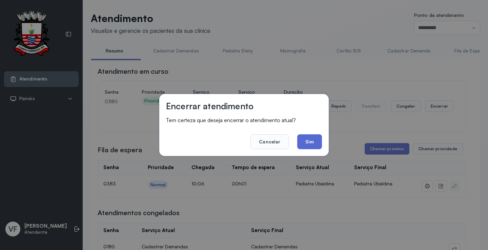
click at [305, 141] on button "Sim" at bounding box center [309, 141] width 25 height 15
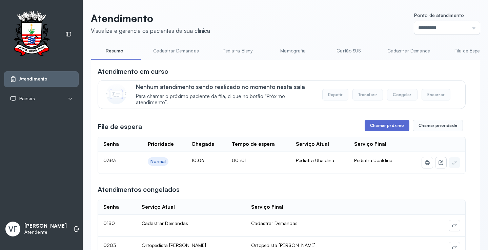
click at [387, 129] on button "Chamar próximo" at bounding box center [387, 126] width 45 height 12
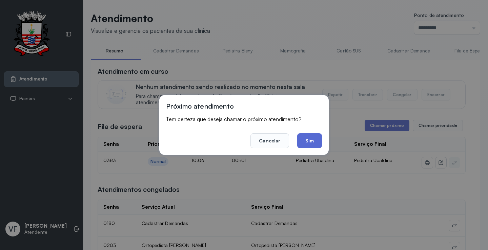
click at [309, 137] on button "Sim" at bounding box center [309, 140] width 25 height 15
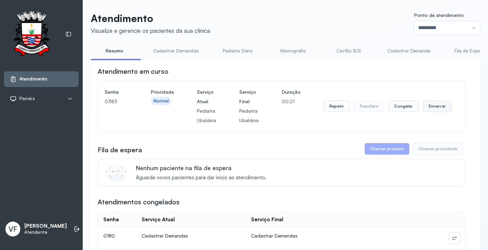
click at [429, 104] on button "Encerrar" at bounding box center [437, 107] width 29 height 12
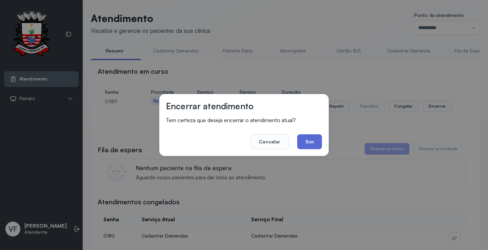
click at [306, 143] on button "Sim" at bounding box center [309, 141] width 25 height 15
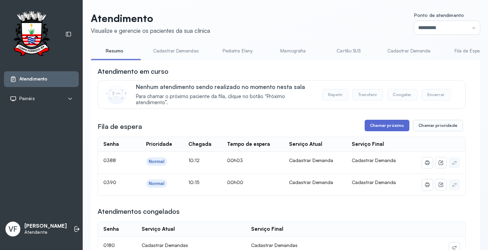
click at [378, 126] on button "Chamar próximo" at bounding box center [387, 126] width 45 height 12
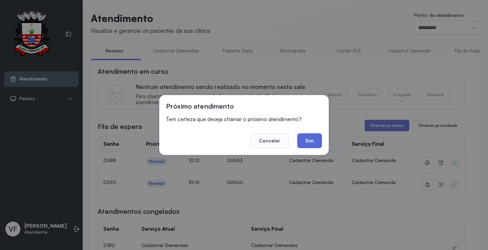
click at [307, 136] on button "Sim" at bounding box center [309, 140] width 25 height 15
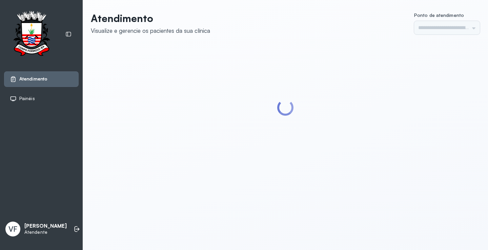
type input "*********"
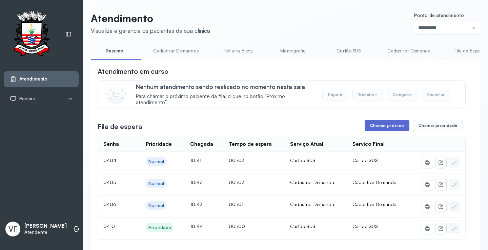
click at [381, 126] on button "Chamar próximo" at bounding box center [387, 126] width 45 height 12
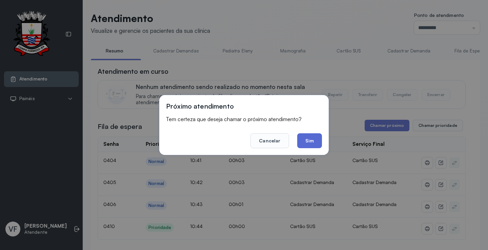
click at [316, 140] on button "Sim" at bounding box center [309, 140] width 25 height 15
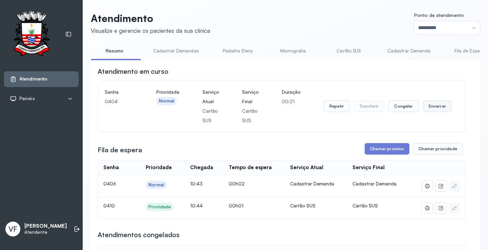
click at [434, 107] on button "Encerrar" at bounding box center [437, 107] width 29 height 12
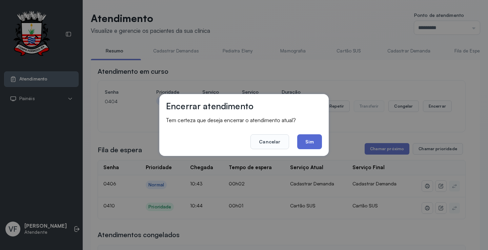
click at [309, 139] on button "Sim" at bounding box center [309, 141] width 25 height 15
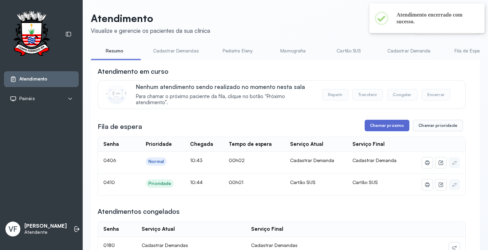
click at [386, 124] on button "Chamar próximo" at bounding box center [387, 126] width 45 height 12
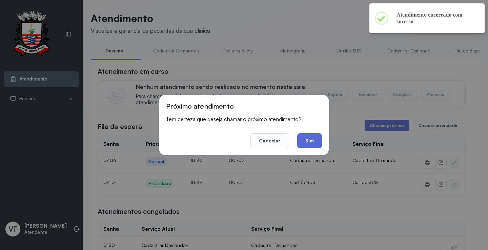
click at [313, 138] on button "Sim" at bounding box center [309, 140] width 25 height 15
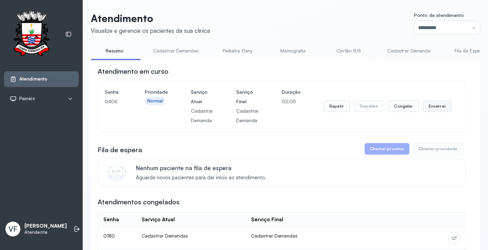
click at [431, 106] on button "Encerrar" at bounding box center [437, 107] width 29 height 12
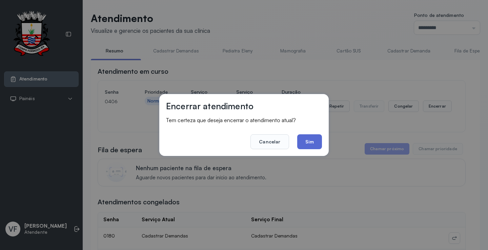
click at [305, 142] on button "Sim" at bounding box center [309, 141] width 25 height 15
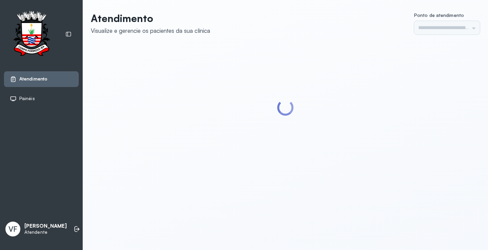
type input "*********"
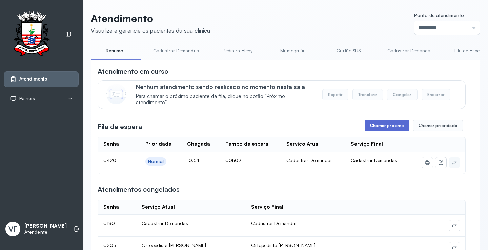
click at [388, 125] on button "Chamar próximo" at bounding box center [387, 126] width 45 height 12
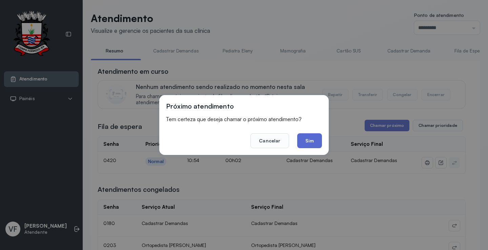
click at [307, 141] on button "Sim" at bounding box center [309, 140] width 25 height 15
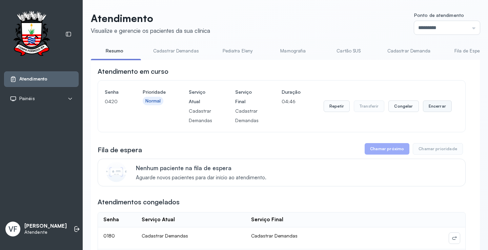
click at [430, 109] on button "Encerrar" at bounding box center [437, 107] width 29 height 12
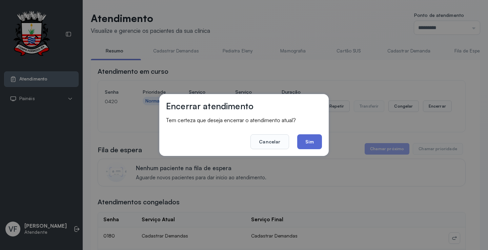
click at [310, 138] on button "Sim" at bounding box center [309, 141] width 25 height 15
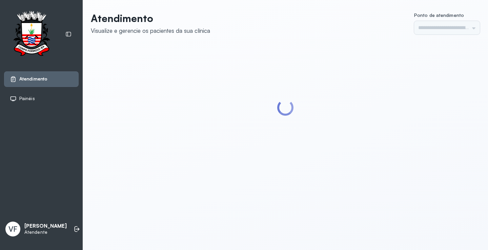
type input "*********"
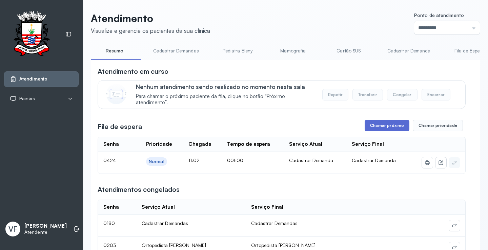
click at [375, 123] on button "Chamar próximo" at bounding box center [387, 126] width 45 height 12
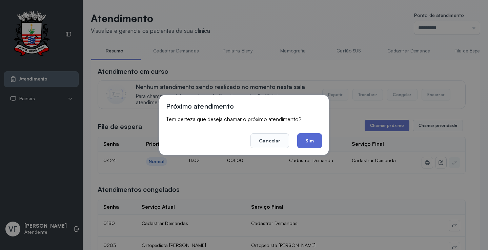
click at [306, 140] on button "Sim" at bounding box center [309, 140] width 25 height 15
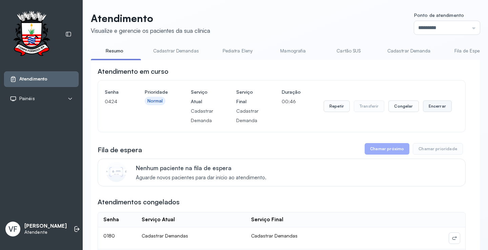
click at [430, 105] on button "Encerrar" at bounding box center [437, 107] width 29 height 12
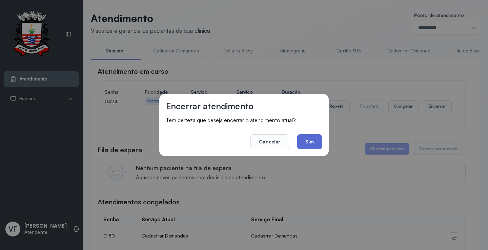
click at [309, 142] on button "Sim" at bounding box center [309, 141] width 25 height 15
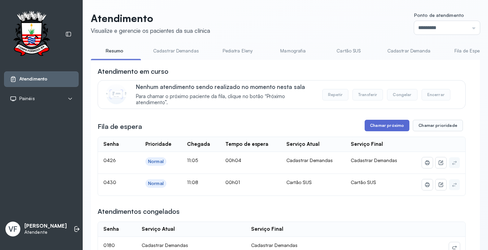
click at [383, 128] on button "Chamar próximo" at bounding box center [387, 126] width 45 height 12
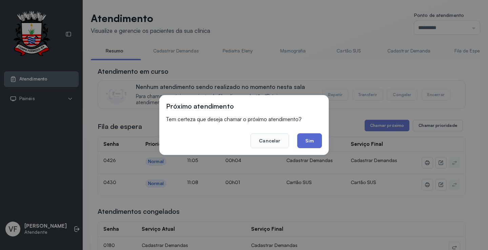
click at [303, 137] on button "Sim" at bounding box center [309, 140] width 25 height 15
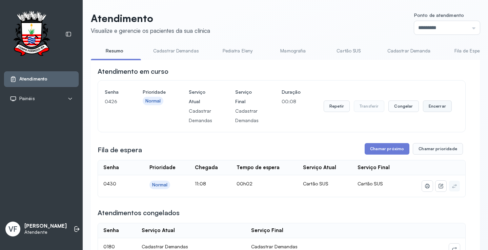
click at [429, 108] on button "Encerrar" at bounding box center [437, 107] width 29 height 12
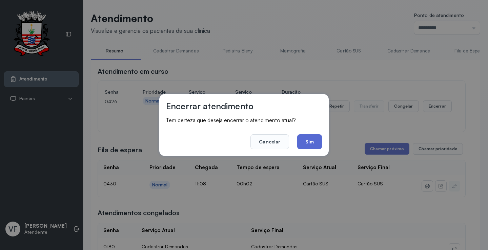
click at [308, 139] on button "Sim" at bounding box center [309, 141] width 25 height 15
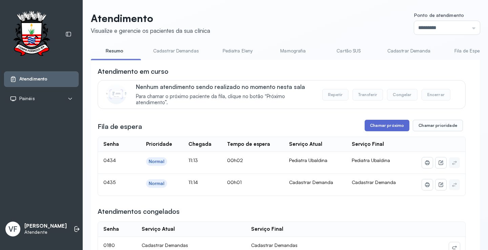
click at [383, 125] on button "Chamar próximo" at bounding box center [387, 126] width 45 height 12
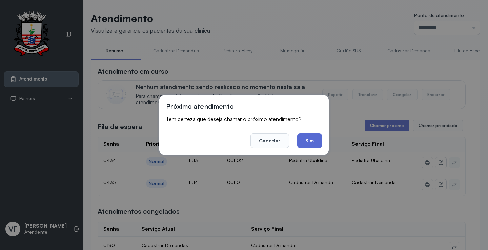
click at [309, 137] on button "Sim" at bounding box center [309, 140] width 25 height 15
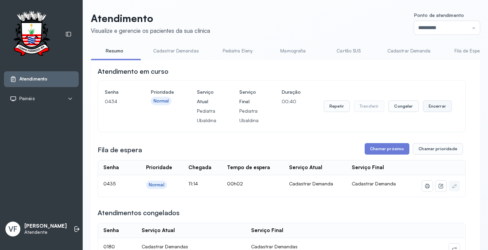
click at [432, 106] on button "Encerrar" at bounding box center [437, 107] width 29 height 12
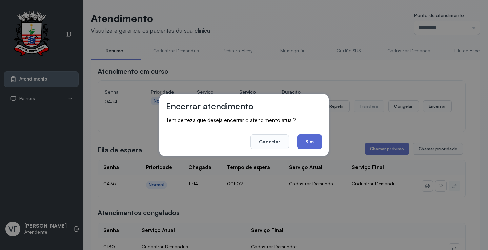
click at [316, 140] on button "Sim" at bounding box center [309, 141] width 25 height 15
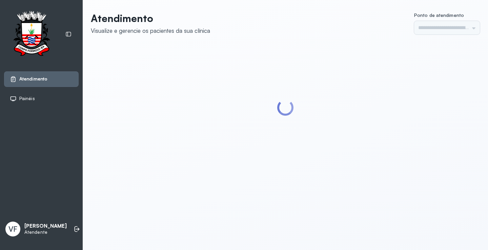
type input "*********"
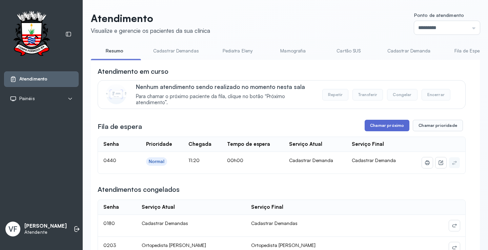
click at [386, 127] on button "Chamar próximo" at bounding box center [387, 126] width 45 height 12
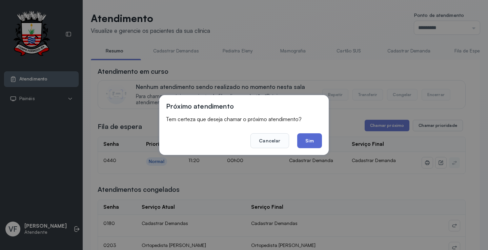
click at [307, 141] on button "Sim" at bounding box center [309, 140] width 25 height 15
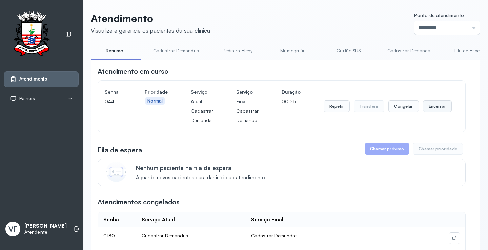
click at [430, 104] on button "Encerrar" at bounding box center [437, 107] width 29 height 12
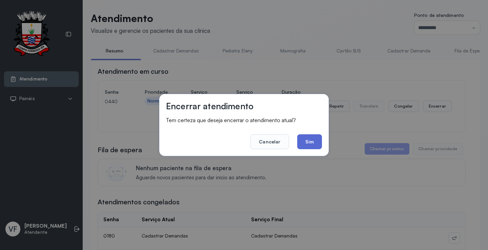
click at [307, 140] on button "Sim" at bounding box center [309, 141] width 25 height 15
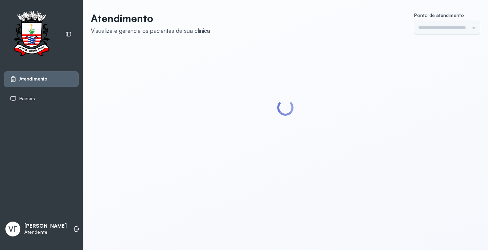
type input "*********"
